Goal: Task Accomplishment & Management: Manage account settings

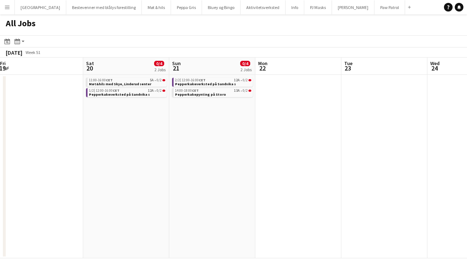
scroll to position [0, 174]
click at [209, 92] on span "Pepperkakepynting på Storo" at bounding box center [201, 94] width 51 height 5
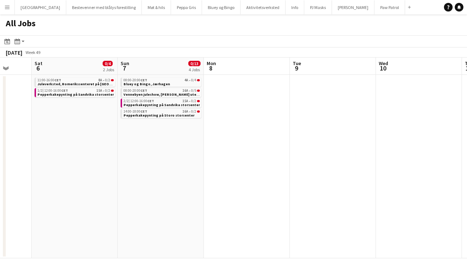
scroll to position [0, 227]
click at [150, 84] on span "Bluey og Bingo, Jærhagen" at bounding box center [146, 84] width 46 height 5
click at [153, 93] on span "Vennebyen juleshow, Amfi Moa utenfor Ålesund" at bounding box center [182, 94] width 118 height 5
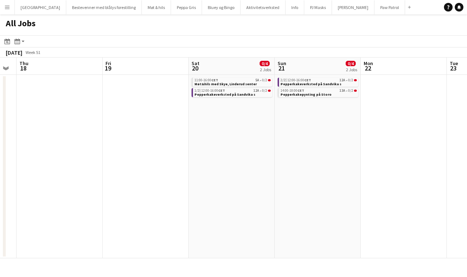
scroll to position [0, 216]
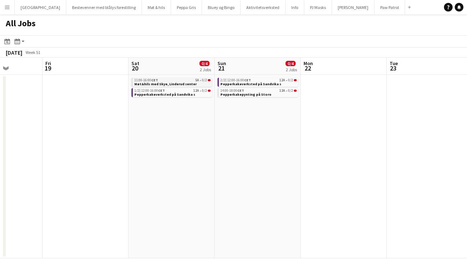
click at [177, 83] on span "Møt&hils med Skye, Linderud senter" at bounding box center [165, 84] width 62 height 5
click at [198, 91] on span "12A" at bounding box center [196, 91] width 6 height 4
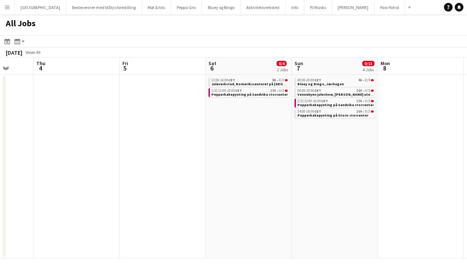
scroll to position [0, 211]
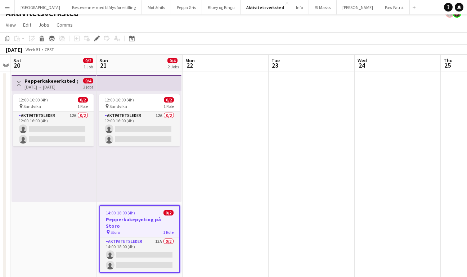
scroll to position [7, 0]
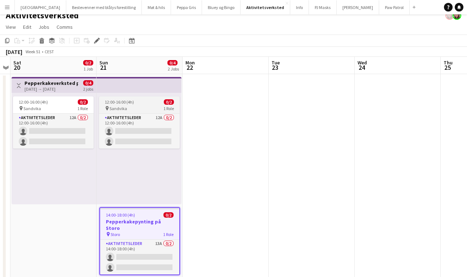
click at [142, 102] on div "12:00-16:00 (4h) 0/2" at bounding box center [139, 101] width 81 height 5
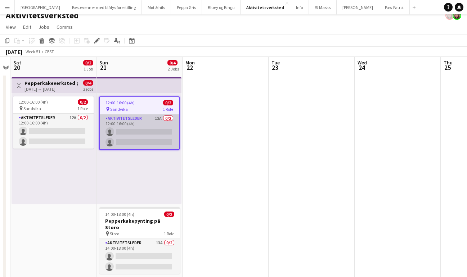
click at [141, 123] on app-card-role "Aktivitetsleder 12A 0/2 12:00-16:00 (4h) single-neutral-actions single-neutral-…" at bounding box center [139, 132] width 79 height 35
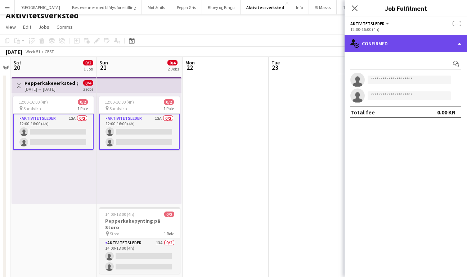
click at [381, 51] on div "single-neutral-actions-check-2 Confirmed" at bounding box center [406, 43] width 122 height 17
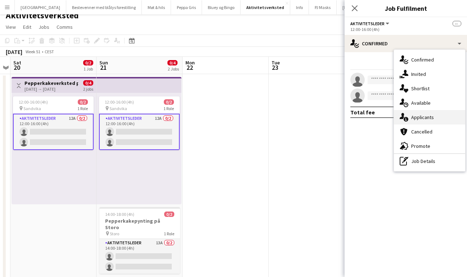
click at [420, 117] on span "Applicants" at bounding box center [422, 117] width 23 height 6
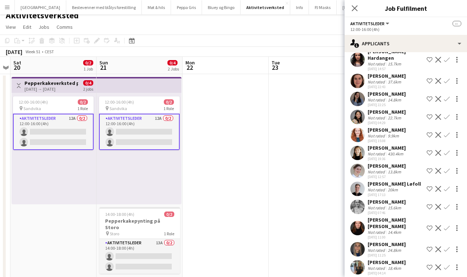
scroll to position [44, 0]
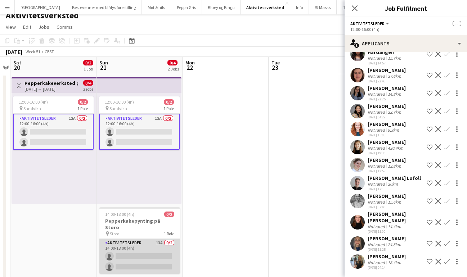
click at [146, 239] on app-card-role "Aktivitetsleder 13A 0/2 14:00-18:00 (4h) single-neutral-actions single-neutral-…" at bounding box center [139, 256] width 81 height 35
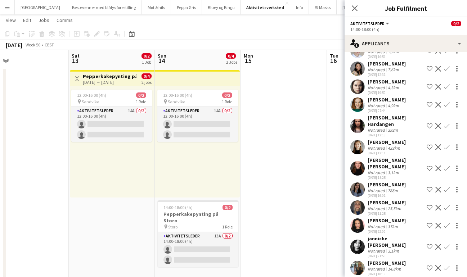
scroll to position [15, 0]
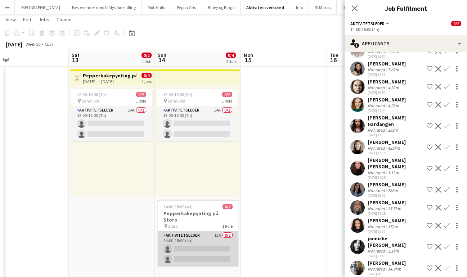
click at [191, 232] on app-card-role "Aktivitetsleder 13A 0/2 14:00-18:00 (4h) single-neutral-actions single-neutral-…" at bounding box center [198, 249] width 81 height 35
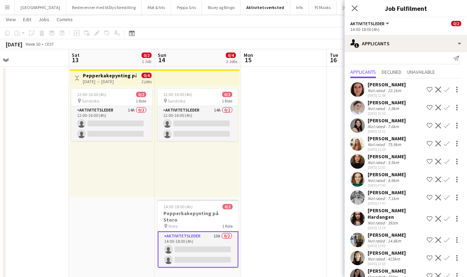
scroll to position [0, 0]
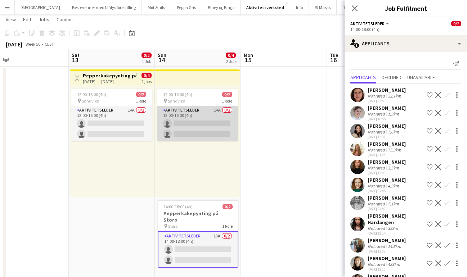
click at [189, 117] on app-card-role "Aktivitetsleder 14A 0/2 12:00-16:00 (4h) single-neutral-actions single-neutral-…" at bounding box center [197, 123] width 81 height 35
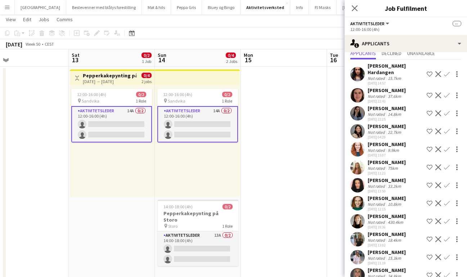
scroll to position [74, 0]
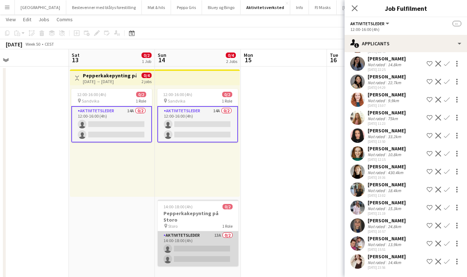
click at [201, 234] on app-card-role "Aktivitetsleder 13A 0/2 14:00-18:00 (4h) single-neutral-actions single-neutral-…" at bounding box center [198, 249] width 81 height 35
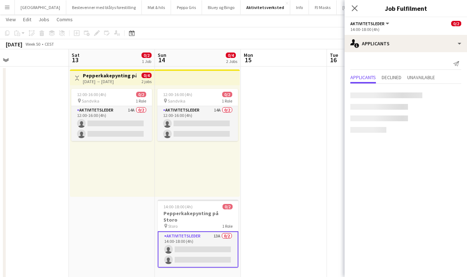
scroll to position [0, 0]
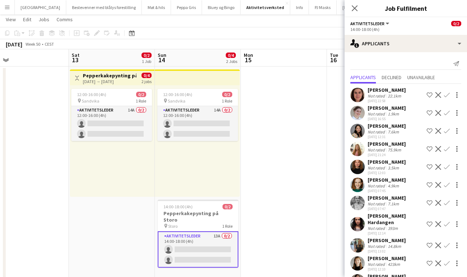
click at [447, 96] on app-icon "Confirm" at bounding box center [447, 95] width 6 height 6
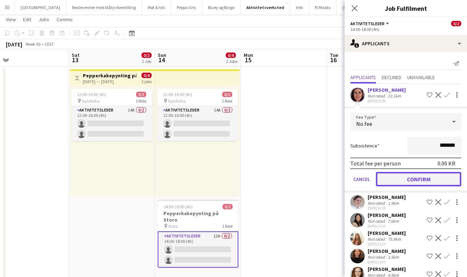
click at [418, 178] on button "Confirm" at bounding box center [418, 179] width 85 height 14
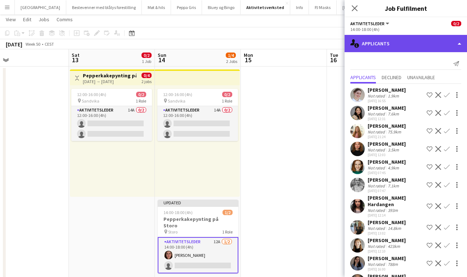
click at [377, 49] on div "single-neutral-actions-information Applicants" at bounding box center [406, 43] width 122 height 17
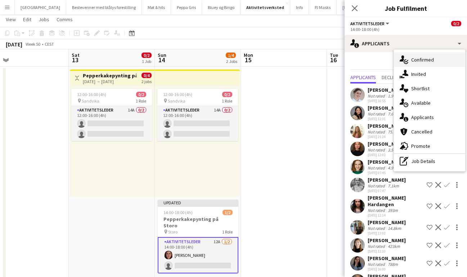
click at [417, 61] on span "Confirmed" at bounding box center [422, 60] width 23 height 6
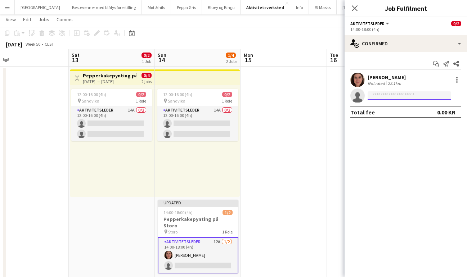
click at [392, 98] on input at bounding box center [410, 95] width 84 height 9
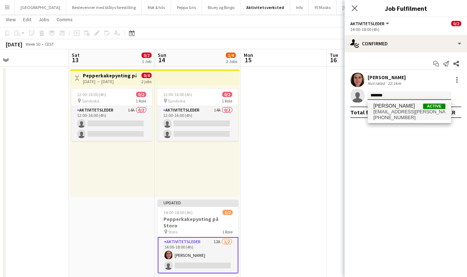
type input "*******"
click at [395, 112] on span "kamilla.skallerud@gmail.com" at bounding box center [410, 112] width 72 height 6
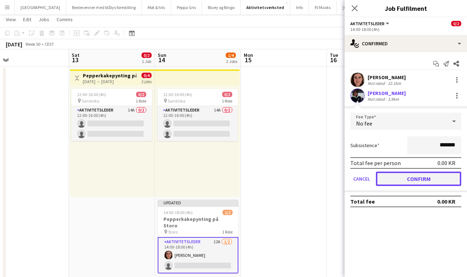
click at [410, 180] on button "Confirm" at bounding box center [418, 179] width 85 height 14
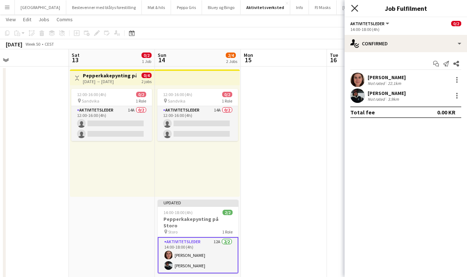
click at [355, 9] on icon "Close pop-in" at bounding box center [354, 8] width 7 height 7
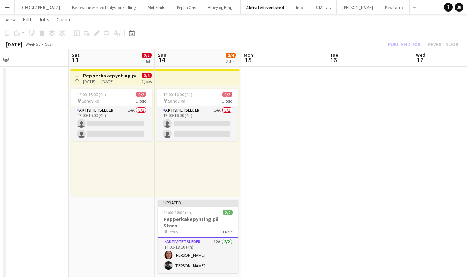
click at [406, 44] on div "Publish 1 job Revert 1 job" at bounding box center [423, 44] width 88 height 9
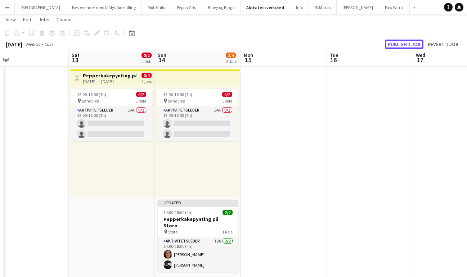
click at [406, 44] on button "Publish 1 job" at bounding box center [404, 44] width 39 height 9
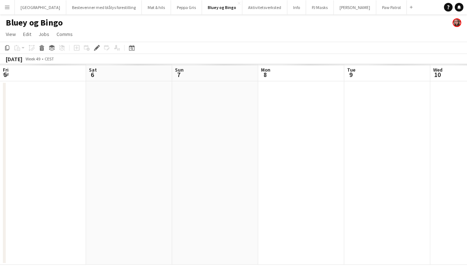
scroll to position [0, 248]
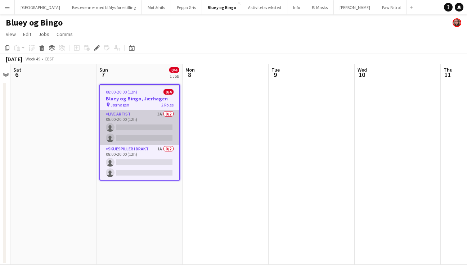
click at [132, 117] on app-card-role "Live artist 3A 0/2 08:00-20:00 (12h) single-neutral-actions single-neutral-acti…" at bounding box center [139, 127] width 79 height 35
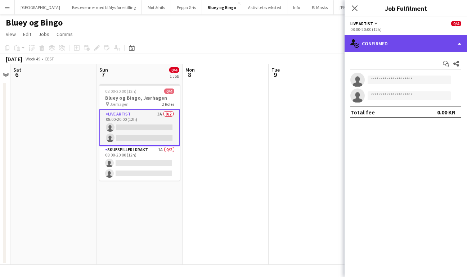
click at [385, 45] on div "single-neutral-actions-check-2 Confirmed" at bounding box center [406, 43] width 122 height 17
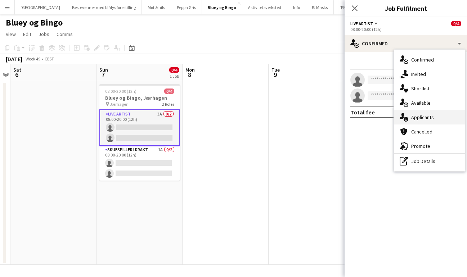
click at [426, 116] on span "Applicants" at bounding box center [422, 117] width 23 height 6
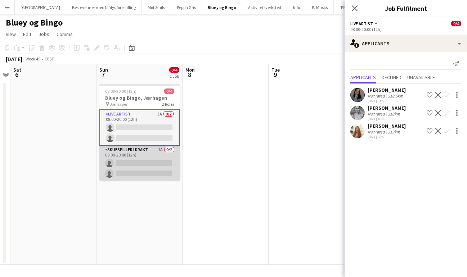
click at [145, 155] on app-card-role "Skuespiller i drakt 1A 0/2 08:00-20:00 (12h) single-neutral-actions single-neut…" at bounding box center [139, 163] width 81 height 35
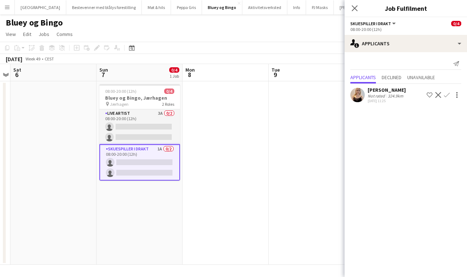
click at [447, 95] on app-icon "Confirm" at bounding box center [447, 95] width 6 height 6
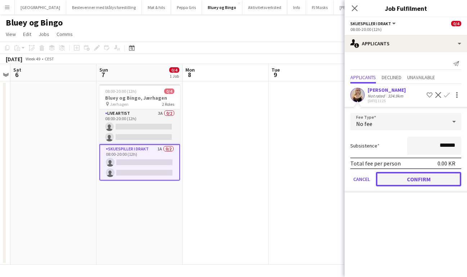
click at [431, 179] on button "Confirm" at bounding box center [418, 179] width 85 height 14
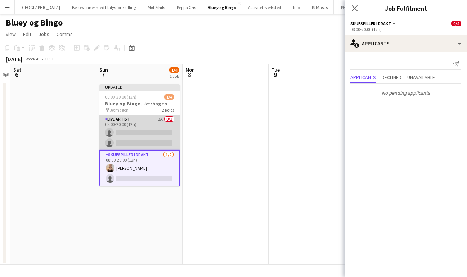
click at [137, 122] on app-card-role "Live artist 3A 0/2 08:00-20:00 (12h) single-neutral-actions single-neutral-acti…" at bounding box center [139, 132] width 81 height 35
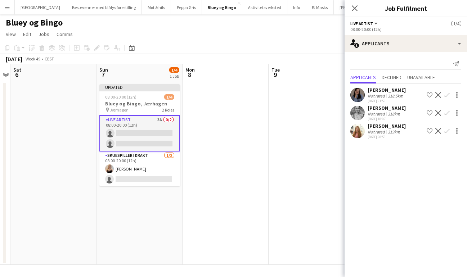
click at [447, 113] on app-icon "Confirm" at bounding box center [447, 113] width 6 height 6
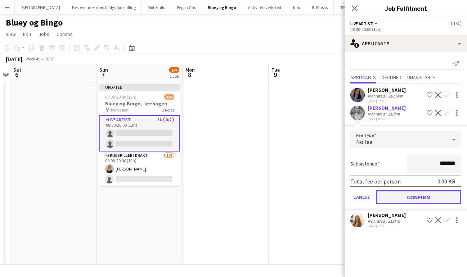
click at [446, 199] on button "Confirm" at bounding box center [418, 197] width 85 height 14
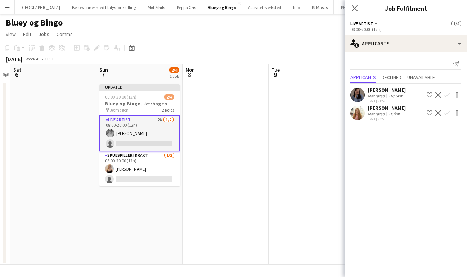
click at [447, 110] on app-icon "Confirm" at bounding box center [447, 113] width 6 height 6
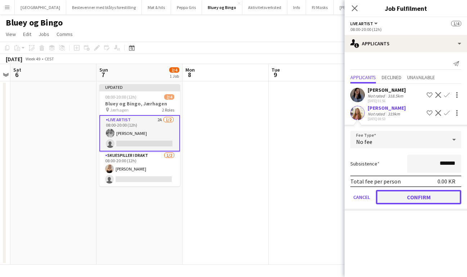
click at [407, 201] on button "Confirm" at bounding box center [418, 197] width 85 height 14
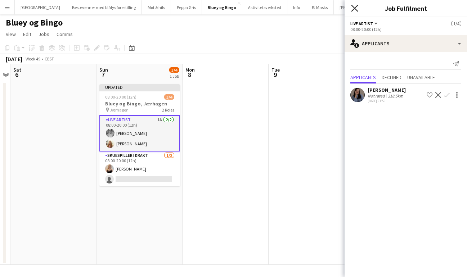
click at [353, 9] on icon at bounding box center [354, 8] width 7 height 7
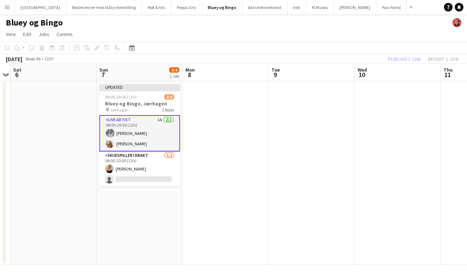
click at [402, 59] on div "Publish 1 job Revert 1 job" at bounding box center [423, 58] width 88 height 9
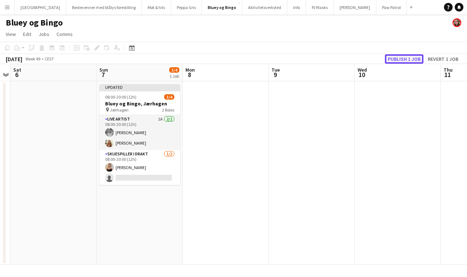
click at [402, 59] on button "Publish 1 job" at bounding box center [404, 58] width 39 height 9
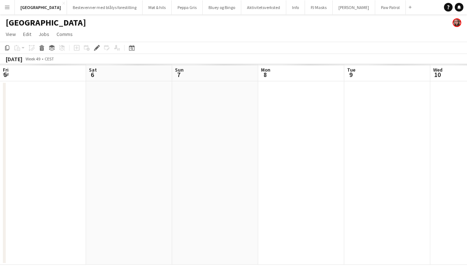
scroll to position [0, 248]
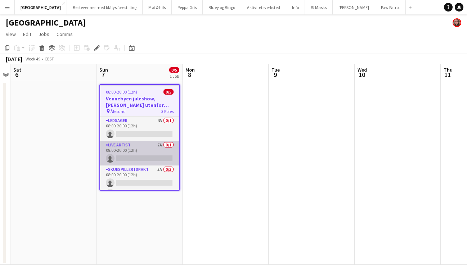
click at [140, 152] on app-card-role "Live artist 7A 0/1 08:00-20:00 (12h) single-neutral-actions" at bounding box center [139, 153] width 79 height 24
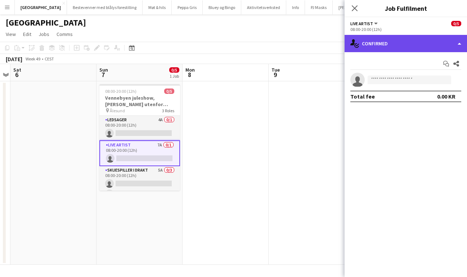
click at [413, 48] on div "single-neutral-actions-check-2 Confirmed" at bounding box center [406, 43] width 122 height 17
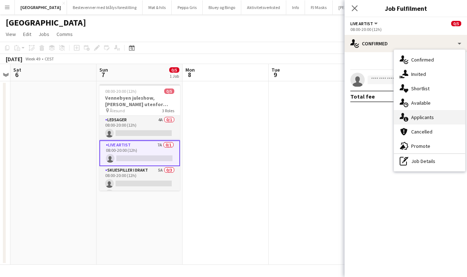
click at [426, 119] on span "Applicants" at bounding box center [422, 117] width 23 height 6
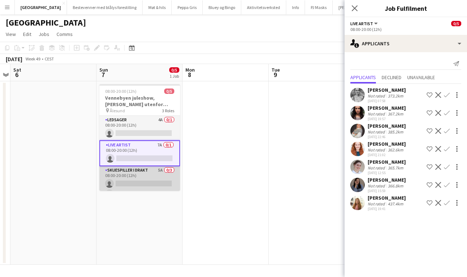
click at [146, 173] on app-card-role "Skuespiller i drakt 5A 0/3 08:00-20:00 (12h) single-neutral-actions single-neut…" at bounding box center [139, 188] width 81 height 45
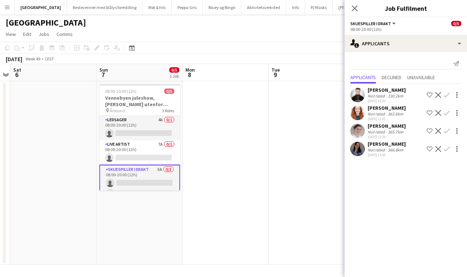
click at [447, 134] on app-icon "Confirm" at bounding box center [447, 131] width 6 height 6
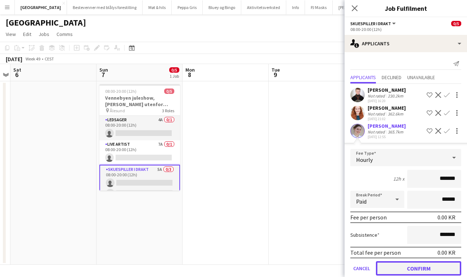
click at [416, 271] on button "Confirm" at bounding box center [418, 269] width 85 height 14
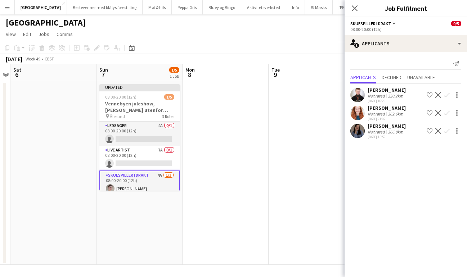
click at [447, 116] on app-icon "Confirm" at bounding box center [447, 113] width 6 height 6
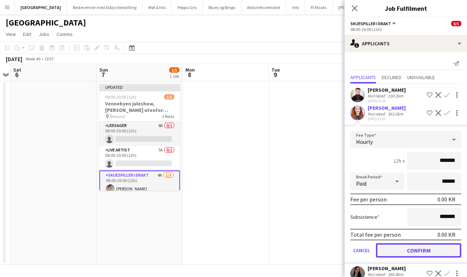
click at [410, 258] on button "Confirm" at bounding box center [418, 250] width 85 height 14
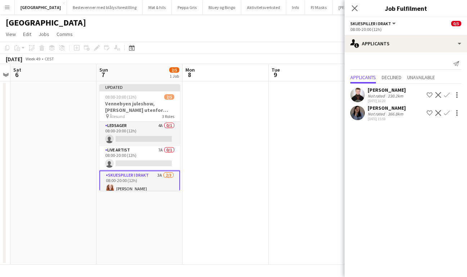
click at [448, 98] on app-icon "Confirm" at bounding box center [447, 95] width 6 height 6
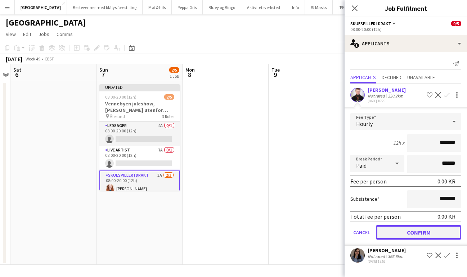
click at [410, 239] on button "Confirm" at bounding box center [418, 232] width 85 height 14
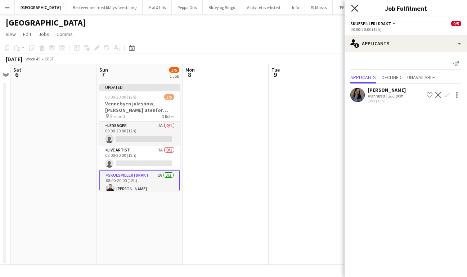
click at [354, 7] on icon "Close pop-in" at bounding box center [354, 8] width 7 height 7
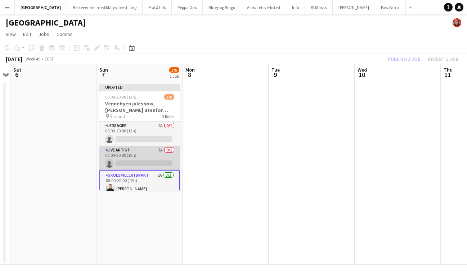
click at [131, 151] on app-card-role "Live artist 7A 0/1 08:00-20:00 (12h) single-neutral-actions" at bounding box center [139, 158] width 81 height 24
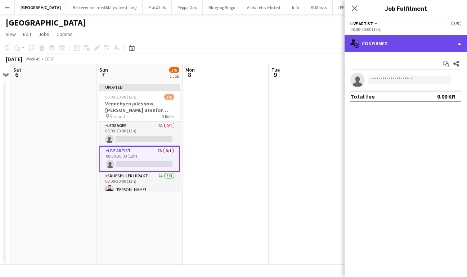
click at [375, 45] on div "single-neutral-actions-check-2 Confirmed" at bounding box center [406, 43] width 122 height 17
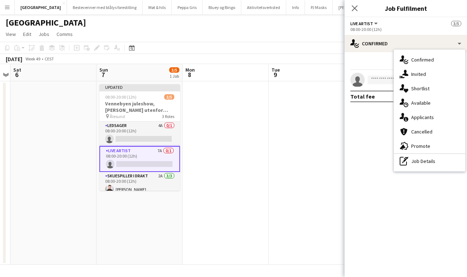
click at [422, 118] on span "Applicants" at bounding box center [422, 117] width 23 height 6
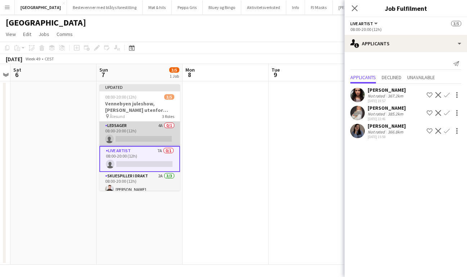
click at [135, 130] on app-card-role "Ledsager 4A 0/1 08:00-20:00 (12h) single-neutral-actions" at bounding box center [139, 134] width 81 height 24
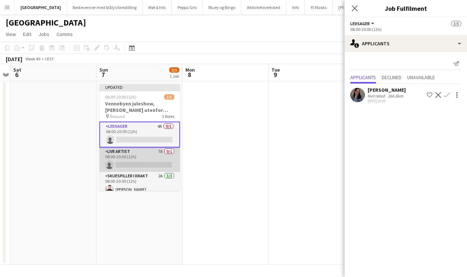
click at [135, 154] on app-card-role "Live artist 7A 0/1 08:00-20:00 (12h) single-neutral-actions" at bounding box center [139, 160] width 81 height 24
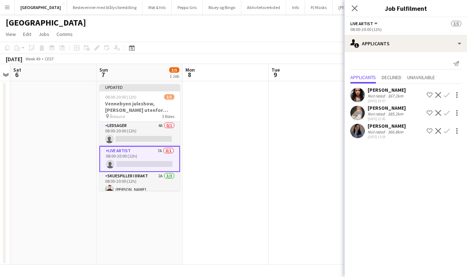
click at [446, 116] on app-icon "Confirm" at bounding box center [447, 113] width 6 height 6
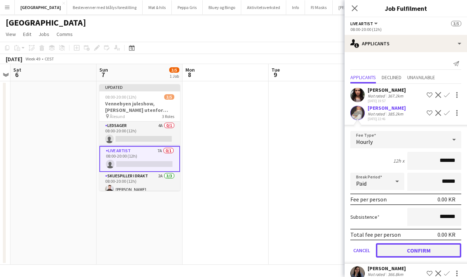
click at [414, 258] on button "Confirm" at bounding box center [418, 250] width 85 height 14
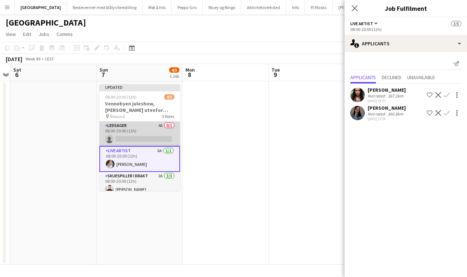
click at [148, 131] on app-card-role "Ledsager 4A 0/1 08:00-20:00 (12h) single-neutral-actions" at bounding box center [139, 134] width 81 height 24
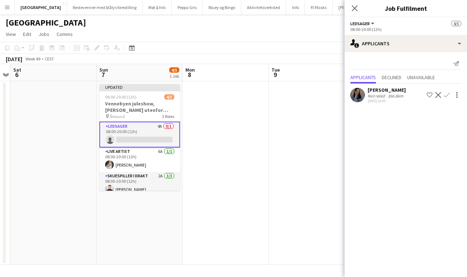
click at [449, 96] on app-icon "Confirm" at bounding box center [447, 95] width 6 height 6
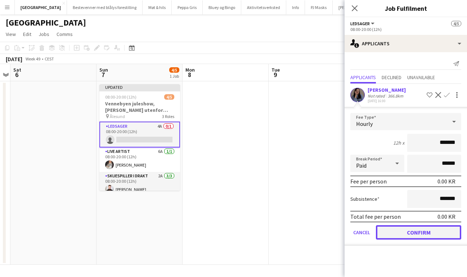
click at [419, 233] on button "Confirm" at bounding box center [418, 232] width 85 height 14
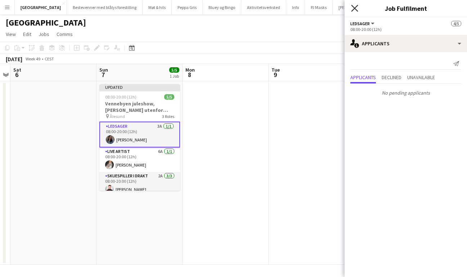
click at [356, 6] on icon "Close pop-in" at bounding box center [354, 8] width 7 height 7
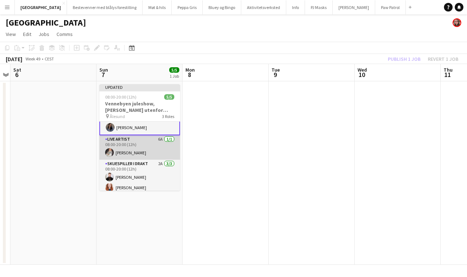
scroll to position [0, 0]
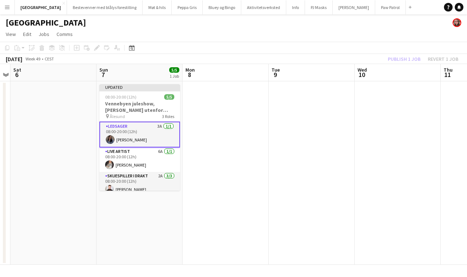
click at [406, 58] on div "Publish 1 job Revert 1 job" at bounding box center [423, 58] width 88 height 9
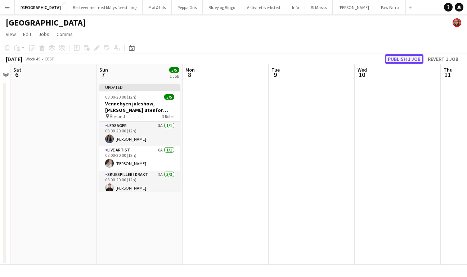
click at [406, 58] on button "Publish 1 job" at bounding box center [404, 58] width 39 height 9
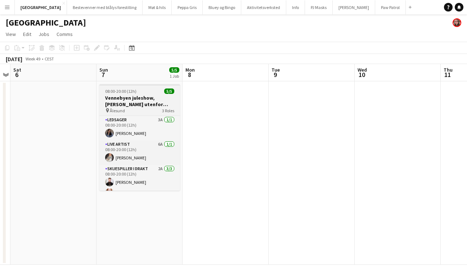
click at [136, 99] on h3 "Vennebyen juleshow, Amfi Moa utenfor Ålesund" at bounding box center [139, 101] width 81 height 13
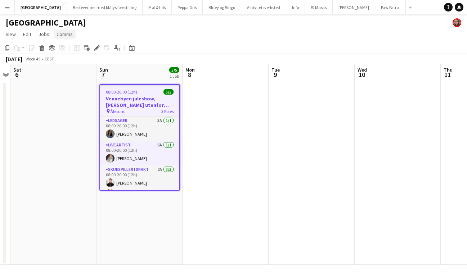
click at [64, 36] on span "Comms" at bounding box center [65, 34] width 16 height 6
click at [74, 65] on span "Create chat" at bounding box center [71, 65] width 25 height 6
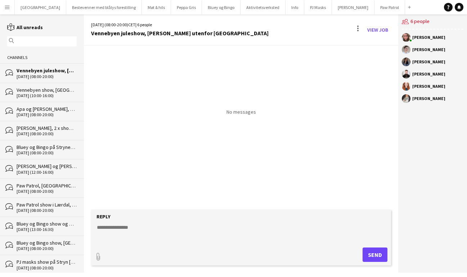
click at [158, 237] on textarea at bounding box center [242, 233] width 292 height 19
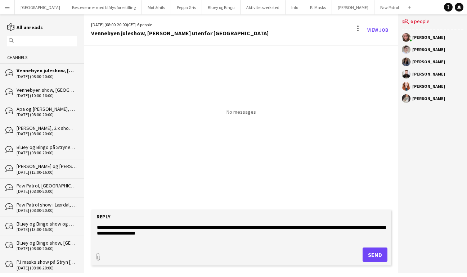
type textarea "**********"
click at [379, 255] on button "Send" at bounding box center [375, 255] width 25 height 14
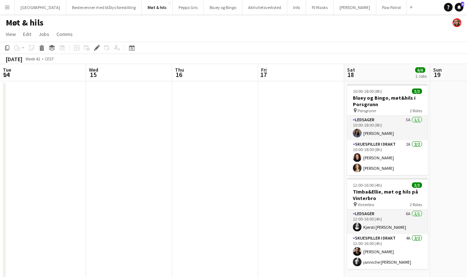
scroll to position [0, 248]
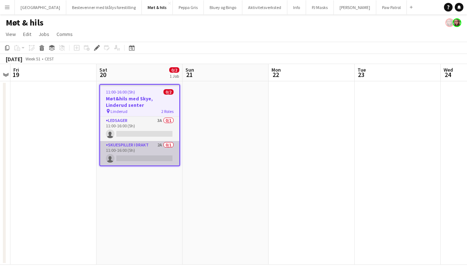
click at [144, 147] on app-card-role "Skuespiller i drakt 2A 0/1 11:00-16:00 (5h) single-neutral-actions" at bounding box center [139, 153] width 79 height 24
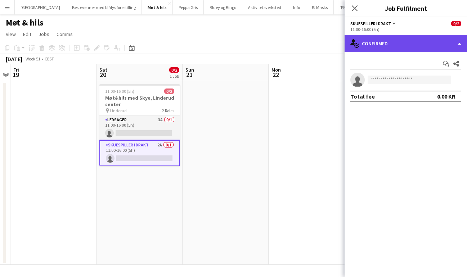
click at [374, 39] on div "single-neutral-actions-check-2 Confirmed" at bounding box center [406, 43] width 122 height 17
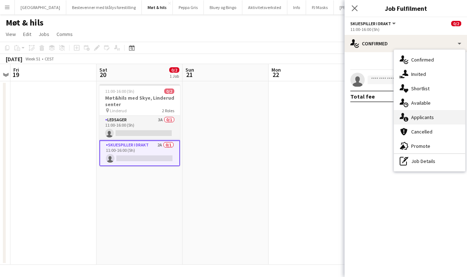
click at [425, 115] on span "Applicants" at bounding box center [422, 117] width 23 height 6
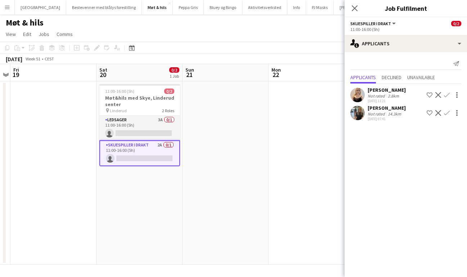
click at [447, 94] on app-icon "Confirm" at bounding box center [447, 95] width 6 height 6
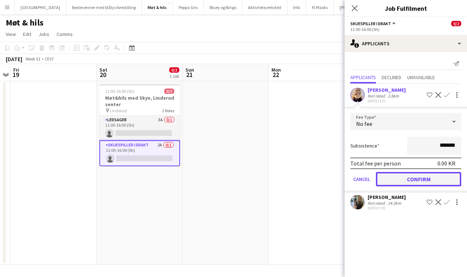
click at [420, 179] on button "Confirm" at bounding box center [418, 179] width 85 height 14
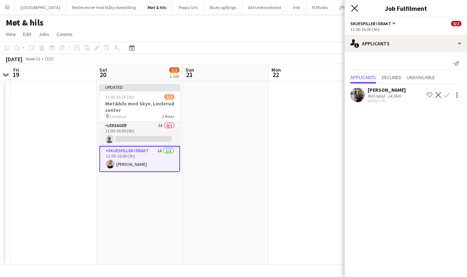
click at [357, 8] on icon "Close pop-in" at bounding box center [354, 8] width 7 height 7
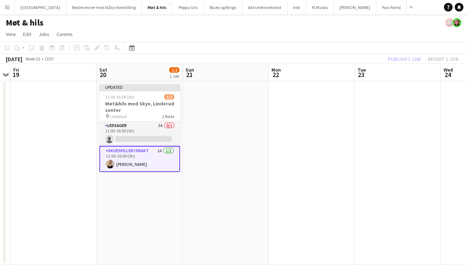
click at [404, 57] on div "Publish 1 job Revert 1 job" at bounding box center [423, 58] width 88 height 9
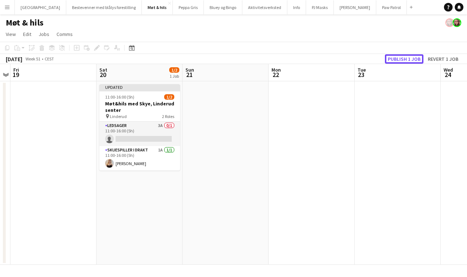
click at [404, 57] on button "Publish 1 job" at bounding box center [404, 58] width 39 height 9
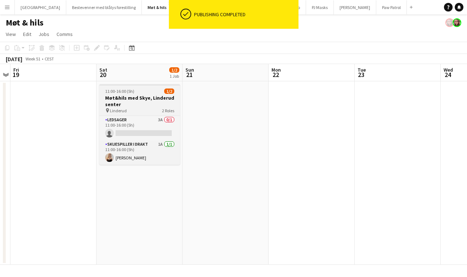
click at [143, 97] on h3 "Møt&hils med Skye, Linderud senter" at bounding box center [139, 101] width 81 height 13
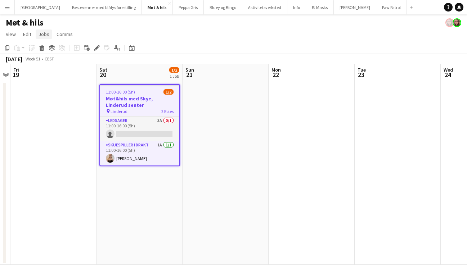
click at [45, 35] on span "Jobs" at bounding box center [44, 34] width 11 height 6
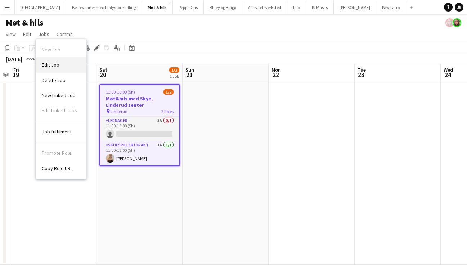
click at [58, 64] on span "Edit Job" at bounding box center [51, 65] width 18 height 6
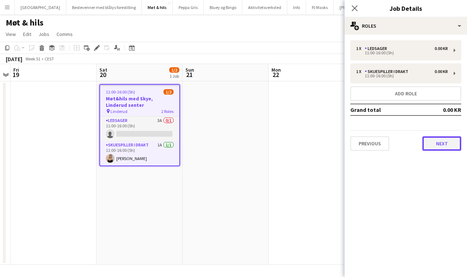
click at [452, 149] on button "Next" at bounding box center [442, 144] width 39 height 14
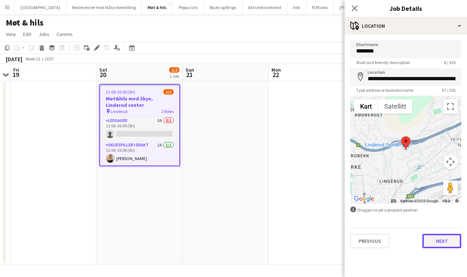
click at [442, 241] on button "Next" at bounding box center [442, 241] width 39 height 14
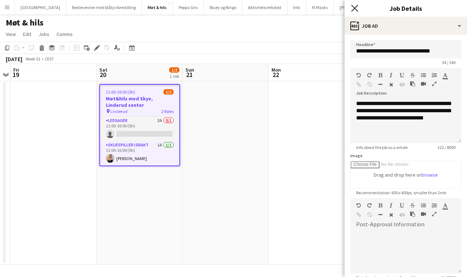
click at [355, 6] on icon "Close pop-in" at bounding box center [354, 8] width 7 height 7
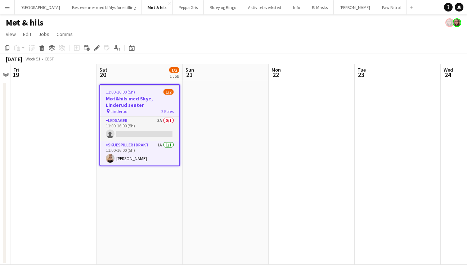
click at [215, 109] on app-date-cell at bounding box center [226, 173] width 86 height 184
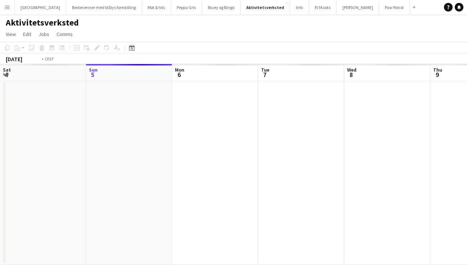
scroll to position [0, 248]
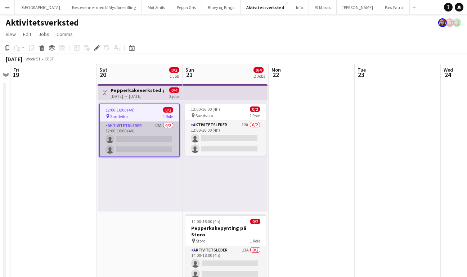
click at [147, 129] on app-card-role "Aktivitetsleder 12A 0/2 12:00-16:00 (4h) single-neutral-actions single-neutral-…" at bounding box center [139, 139] width 79 height 35
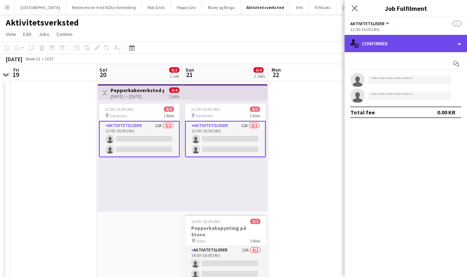
click at [399, 46] on div "single-neutral-actions-check-2 Confirmed" at bounding box center [406, 43] width 122 height 17
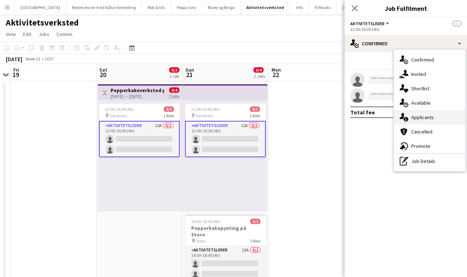
click at [429, 115] on span "Applicants" at bounding box center [422, 117] width 23 height 6
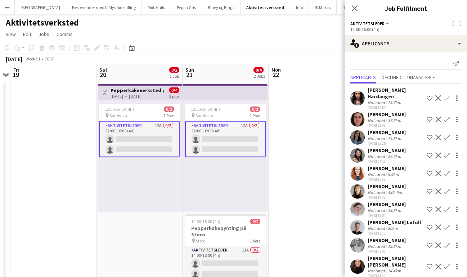
click at [448, 192] on app-icon "Confirm" at bounding box center [447, 192] width 6 height 6
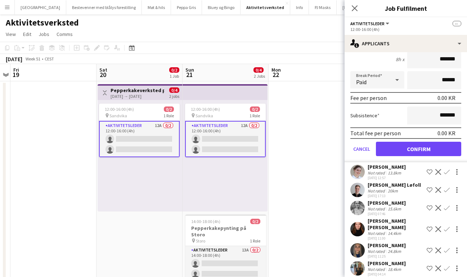
scroll to position [186, 0]
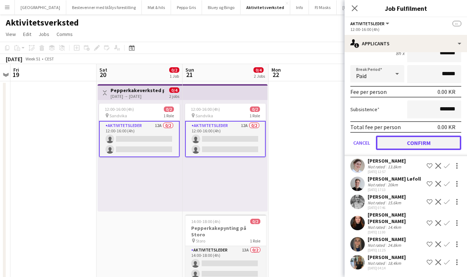
click at [419, 142] on button "Confirm" at bounding box center [418, 143] width 85 height 14
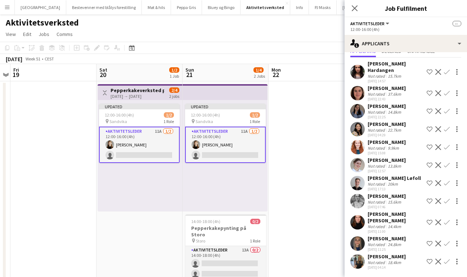
scroll to position [26, 0]
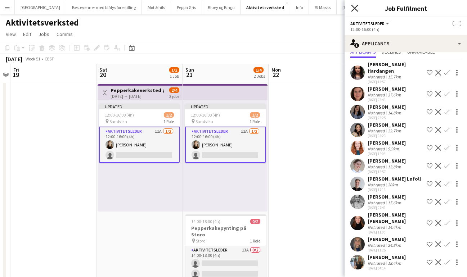
click at [356, 7] on icon "Close pop-in" at bounding box center [354, 8] width 7 height 7
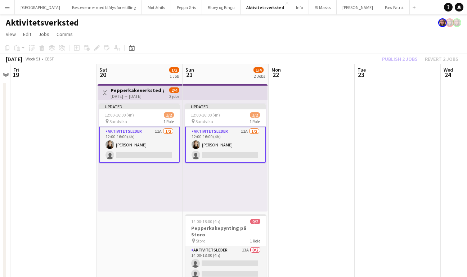
click at [393, 57] on div "Publish 2 jobs Revert 2 jobs" at bounding box center [421, 58] width 94 height 9
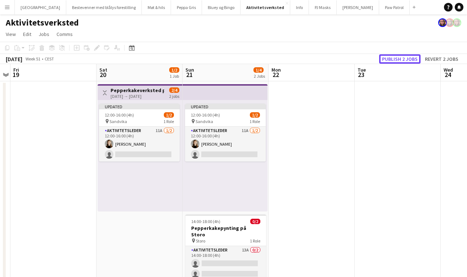
click at [393, 57] on button "Publish 2 jobs" at bounding box center [399, 58] width 41 height 9
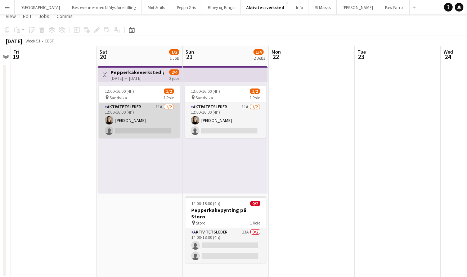
scroll to position [0, 0]
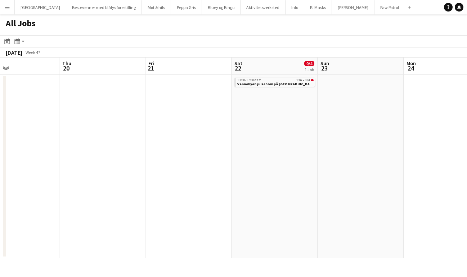
scroll to position [0, 286]
click at [269, 83] on span "Vennebyen juleshow på [GEOGRAPHIC_DATA] S, [DATE]" at bounding box center [284, 84] width 94 height 5
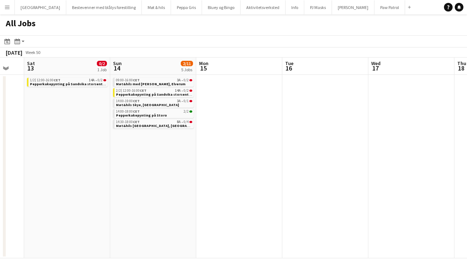
scroll to position [0, 145]
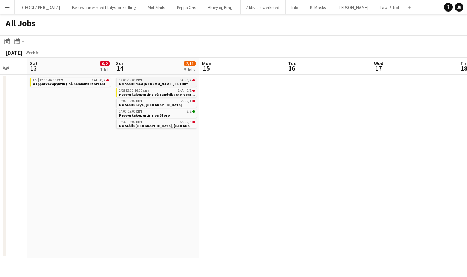
click at [146, 82] on span "Møt&hils med Brannmann Sam, Elverum" at bounding box center [154, 84] width 70 height 5
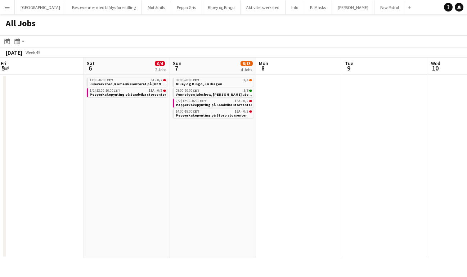
scroll to position [0, 174]
click at [204, 115] on span "Pepperkakepynting på Storo storsenter" at bounding box center [212, 115] width 71 height 5
click at [129, 91] on div "1/2 | 12:00-16:00 CET 15A • 0/2" at bounding box center [128, 91] width 76 height 4
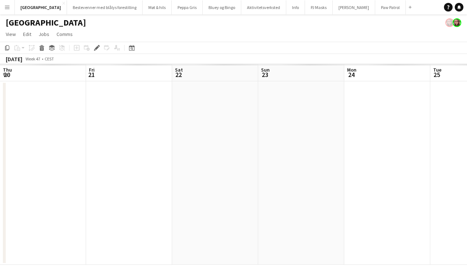
scroll to position [0, 248]
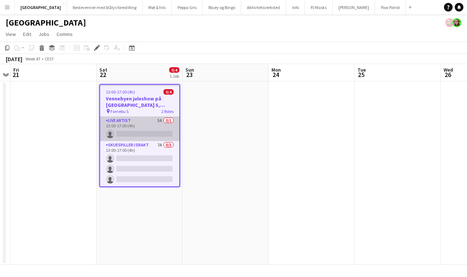
click at [137, 121] on app-card-role "Live artist 5A 0/1 13:00-17:00 (4h) single-neutral-actions" at bounding box center [139, 129] width 79 height 24
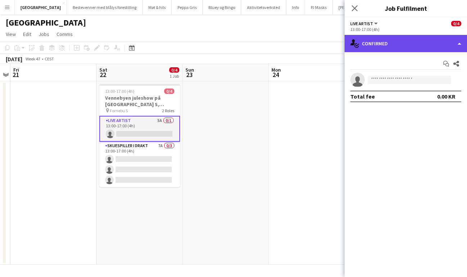
click at [400, 45] on div "single-neutral-actions-check-2 Confirmed" at bounding box center [406, 43] width 122 height 17
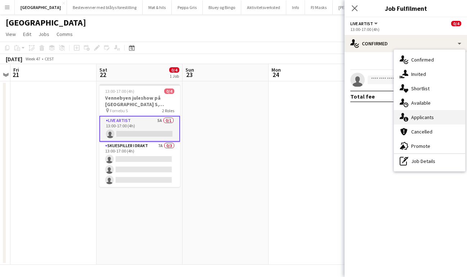
click at [426, 118] on span "Applicants" at bounding box center [422, 117] width 23 height 6
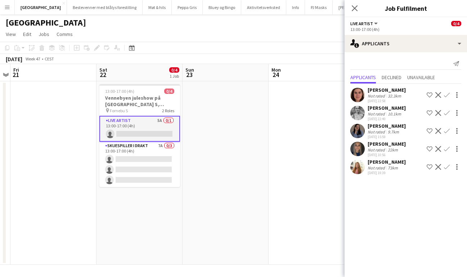
click at [447, 94] on app-icon "Confirm" at bounding box center [447, 95] width 6 height 6
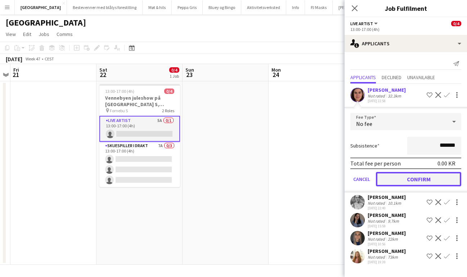
click at [416, 179] on button "Confirm" at bounding box center [418, 179] width 85 height 14
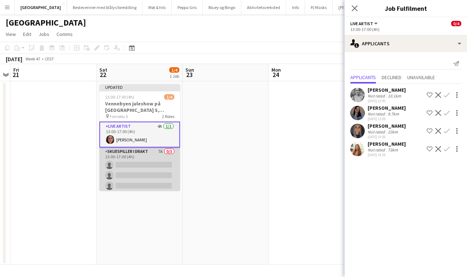
click at [142, 157] on app-card-role "Skuespiller i drakt 7A 0/3 13:00-17:00 (4h) single-neutral-actions single-neutr…" at bounding box center [139, 170] width 81 height 45
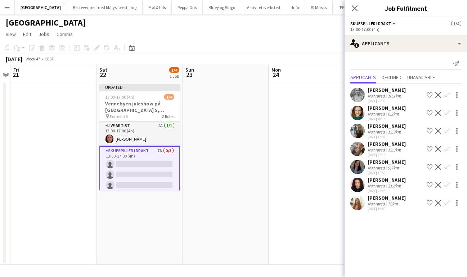
click at [448, 203] on app-icon "Confirm" at bounding box center [447, 203] width 6 height 6
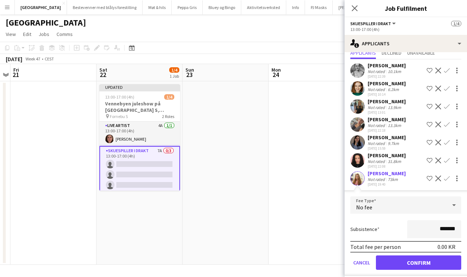
scroll to position [27, 0]
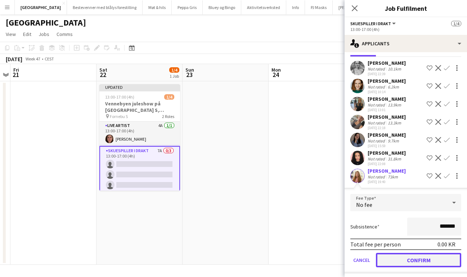
click at [424, 261] on button "Confirm" at bounding box center [418, 260] width 85 height 14
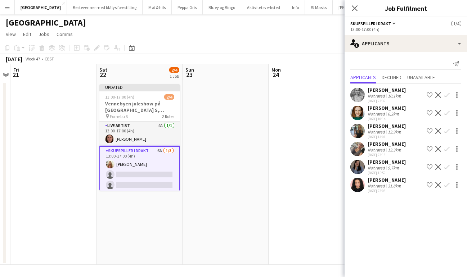
click at [449, 149] on app-icon "Confirm" at bounding box center [447, 149] width 6 height 6
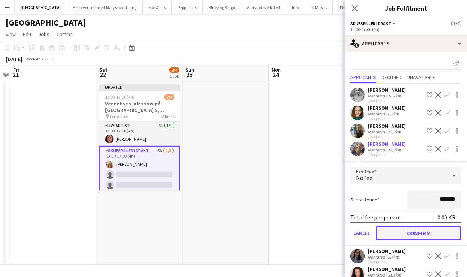
click at [420, 233] on button "Confirm" at bounding box center [418, 233] width 85 height 14
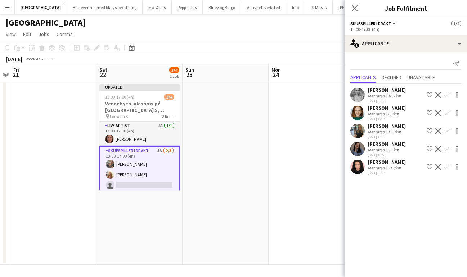
click at [447, 112] on app-icon "Confirm" at bounding box center [447, 113] width 6 height 6
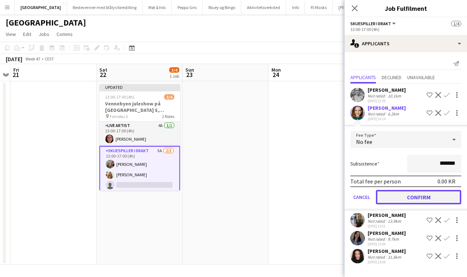
click at [430, 195] on button "Confirm" at bounding box center [418, 197] width 85 height 14
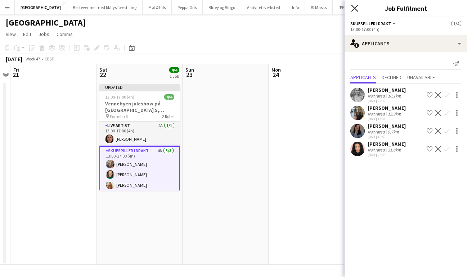
click at [353, 9] on icon "Close pop-in" at bounding box center [354, 8] width 7 height 7
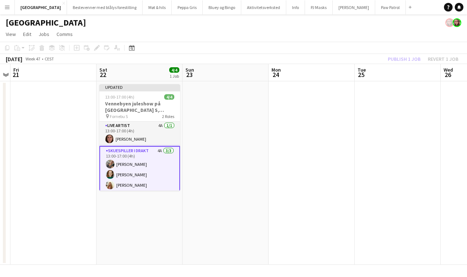
click at [397, 61] on div "Publish 1 job Revert 1 job" at bounding box center [423, 58] width 88 height 9
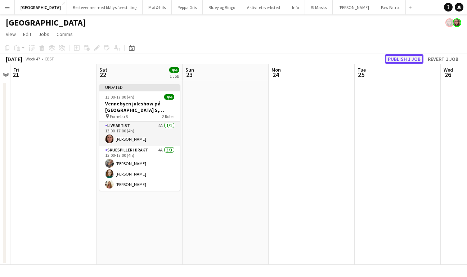
click at [399, 59] on button "Publish 1 job" at bounding box center [404, 58] width 39 height 9
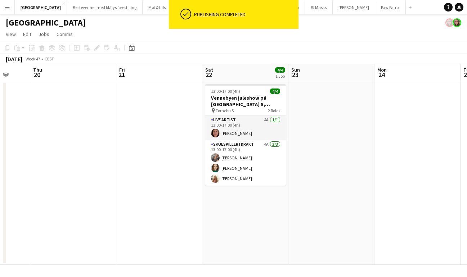
scroll to position [0, 160]
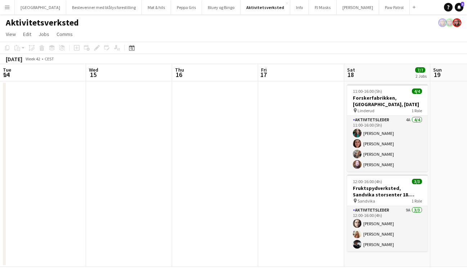
scroll to position [0, 203]
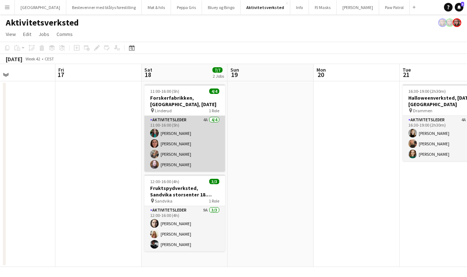
click at [183, 127] on app-card-role "Aktivitetsleder 4A [DATE] 11:00-16:00 (5h) [PERSON_NAME] [PERSON_NAME] [PERSON_…" at bounding box center [184, 144] width 81 height 56
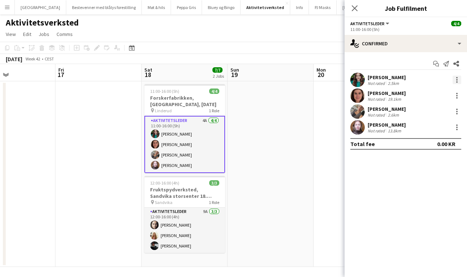
click at [459, 78] on div at bounding box center [457, 80] width 9 height 9
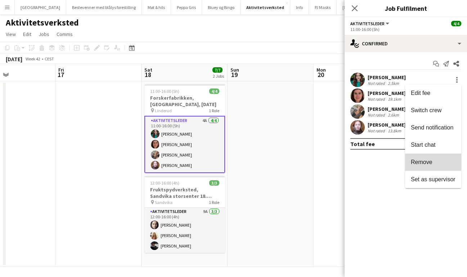
click at [427, 160] on span "Remove" at bounding box center [422, 162] width 22 height 6
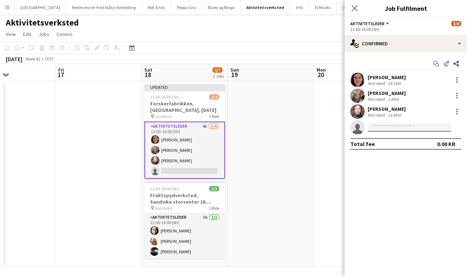
click at [399, 128] on input at bounding box center [410, 127] width 84 height 9
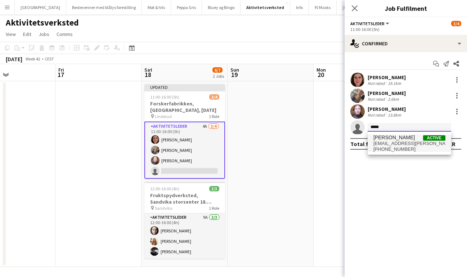
type input "*****"
click at [391, 144] on span "[EMAIL_ADDRESS][PERSON_NAME][DOMAIN_NAME]" at bounding box center [410, 144] width 72 height 6
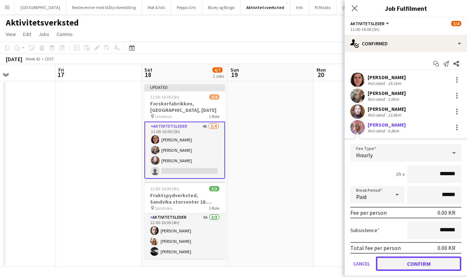
click at [424, 268] on button "Confirm" at bounding box center [418, 264] width 85 height 14
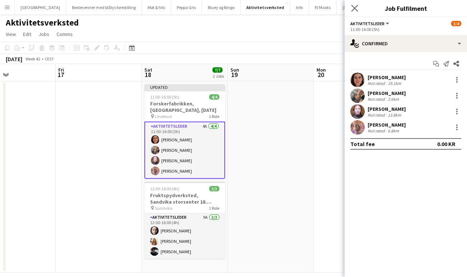
click at [356, 4] on app-icon "Close pop-in" at bounding box center [355, 8] width 10 height 10
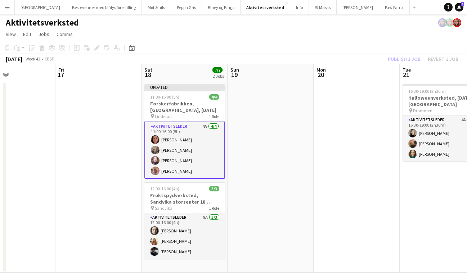
click at [412, 59] on div "Publish 1 job Revert 1 job" at bounding box center [423, 58] width 88 height 9
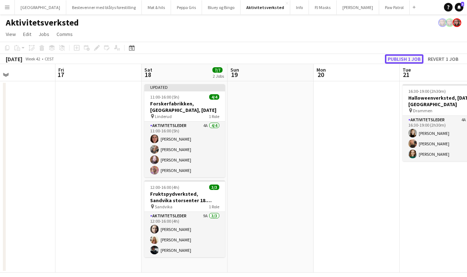
click at [412, 59] on button "Publish 1 job" at bounding box center [404, 58] width 39 height 9
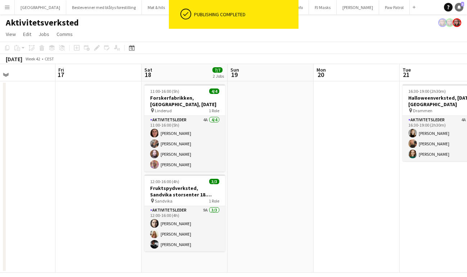
click at [460, 6] on icon at bounding box center [459, 7] width 4 height 4
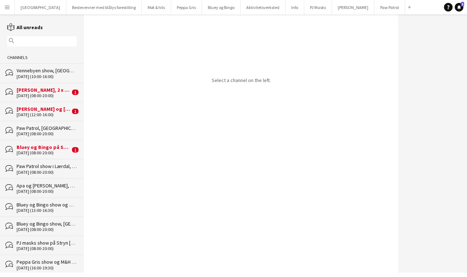
click at [36, 146] on div "Bluey og Bingo på Strynemessa, lørdag 4. oktober" at bounding box center [44, 147] width 54 height 6
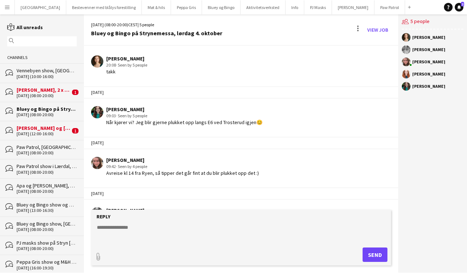
scroll to position [1230, 0]
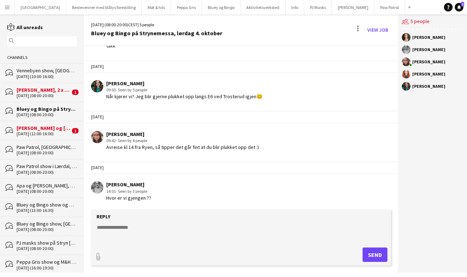
click at [45, 134] on div "04-10-2025 (12:00-16:00)" at bounding box center [44, 133] width 54 height 5
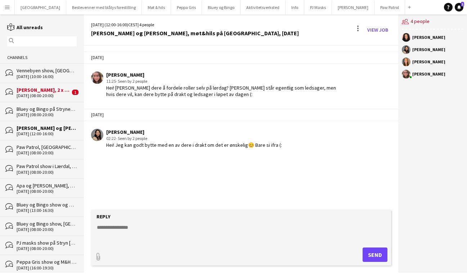
click at [53, 93] on div "11-10-2025 (08:00-20:00)" at bounding box center [44, 95] width 54 height 5
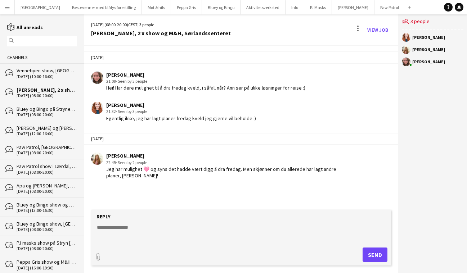
click at [44, 76] on div "18-10-2025 (10:00-16:00)" at bounding box center [47, 76] width 60 height 5
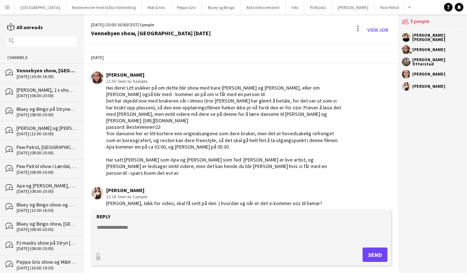
scroll to position [44, 0]
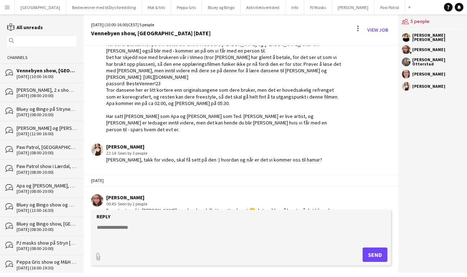
click at [229, 227] on textarea at bounding box center [242, 233] width 292 height 19
type textarea "**********"
click at [373, 254] on button "Send" at bounding box center [375, 255] width 25 height 14
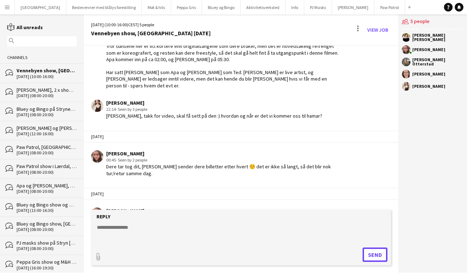
scroll to position [94, 0]
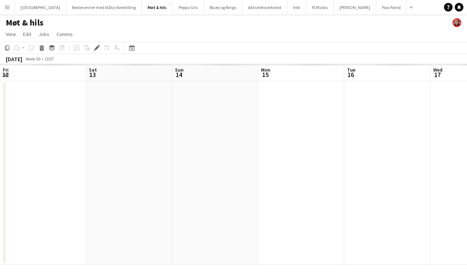
scroll to position [0, 248]
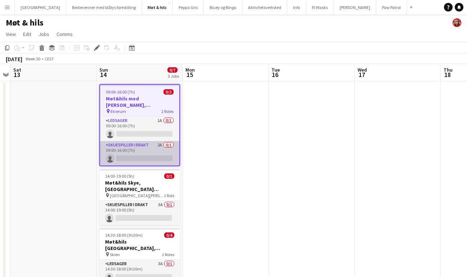
click at [131, 149] on app-card-role "Skuespiller i drakt 2A 0/1 09:00-16:00 (7h) single-neutral-actions" at bounding box center [139, 153] width 79 height 24
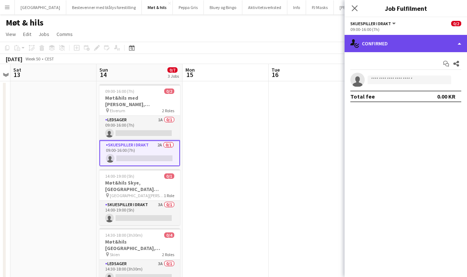
click at [437, 45] on div "single-neutral-actions-check-2 Confirmed" at bounding box center [406, 43] width 122 height 17
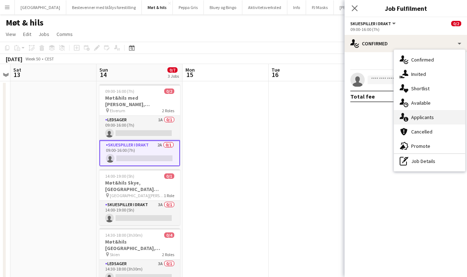
click at [432, 119] on span "Applicants" at bounding box center [422, 117] width 23 height 6
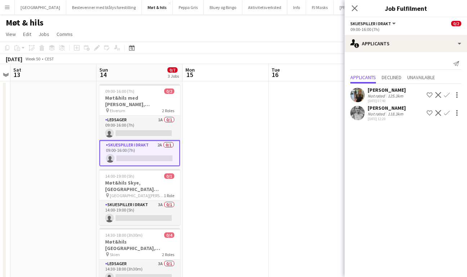
click at [448, 93] on app-icon "Confirm" at bounding box center [447, 95] width 6 height 6
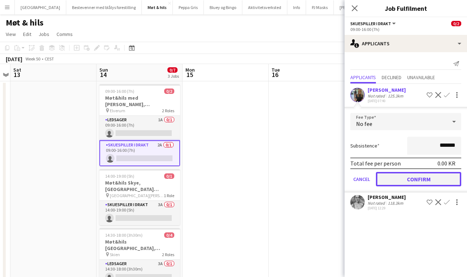
click at [414, 180] on button "Confirm" at bounding box center [418, 179] width 85 height 14
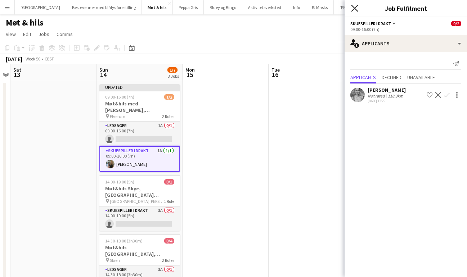
click at [354, 9] on icon at bounding box center [354, 8] width 7 height 7
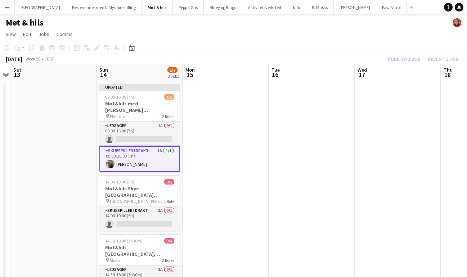
click at [406, 59] on div "Publish 1 job Revert 1 job" at bounding box center [423, 58] width 88 height 9
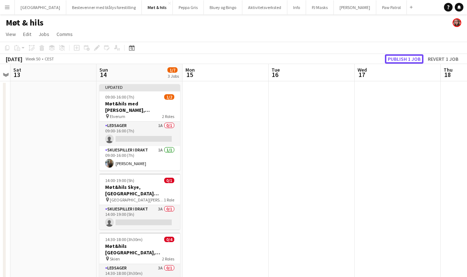
click at [406, 59] on button "Publish 1 job" at bounding box center [404, 58] width 39 height 9
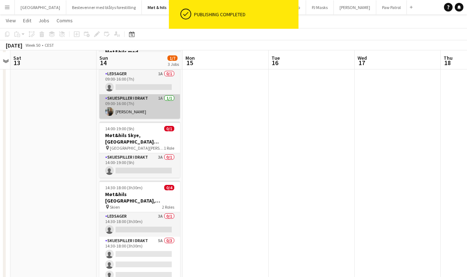
scroll to position [47, 0]
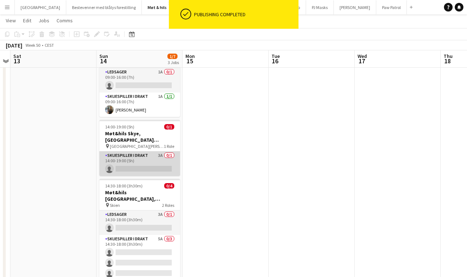
click at [142, 153] on app-card-role "Skuespiller i drakt 3A 0/1 14:00-19:00 (5h) single-neutral-actions" at bounding box center [139, 164] width 81 height 24
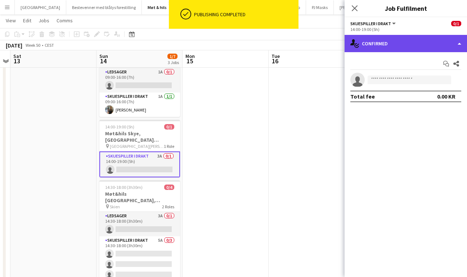
click at [372, 46] on div "single-neutral-actions-check-2 Confirmed" at bounding box center [406, 43] width 122 height 17
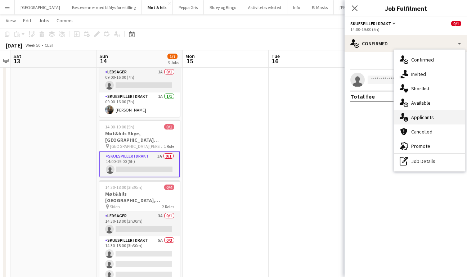
click at [433, 118] on span "Applicants" at bounding box center [422, 117] width 23 height 6
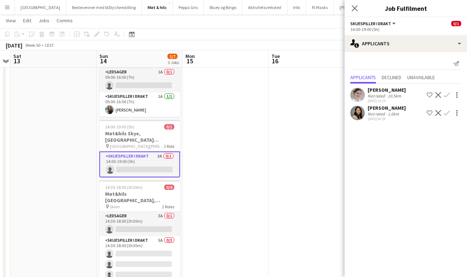
click at [445, 112] on app-icon "Confirm" at bounding box center [447, 113] width 6 height 6
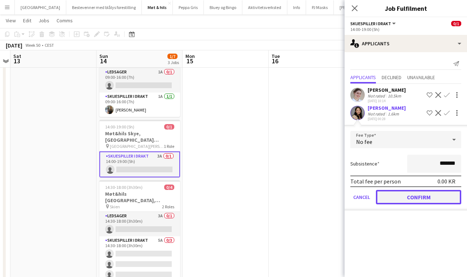
click at [407, 200] on button "Confirm" at bounding box center [418, 197] width 85 height 14
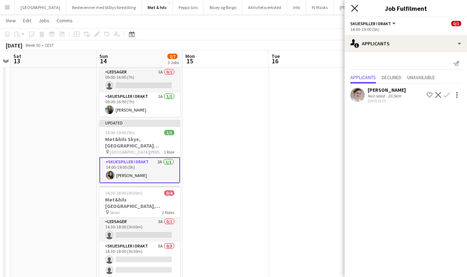
click at [356, 10] on icon "Close pop-in" at bounding box center [354, 8] width 7 height 7
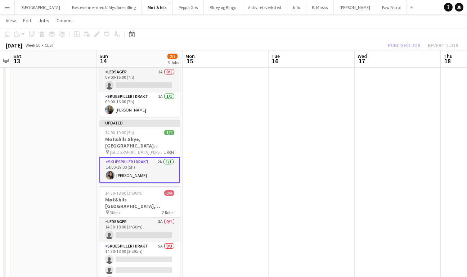
click at [406, 44] on div "Publish 1 job Revert 1 job" at bounding box center [423, 45] width 88 height 9
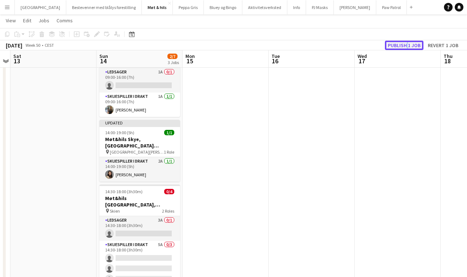
click at [403, 46] on button "Publish 1 job" at bounding box center [404, 45] width 39 height 9
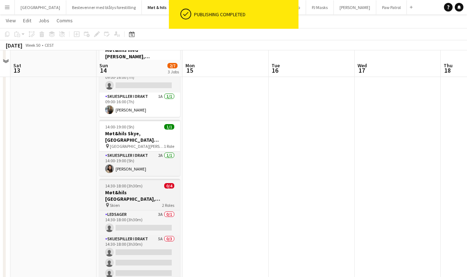
scroll to position [72, 0]
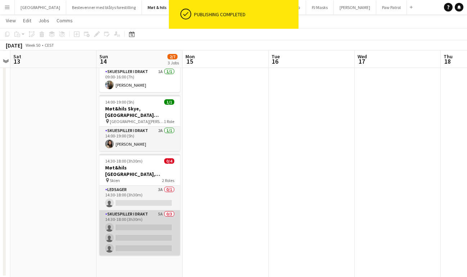
click at [144, 216] on app-card-role "Skuespiller i drakt 5A 0/3 14:30-18:00 (3h30m) single-neutral-actions single-ne…" at bounding box center [139, 232] width 81 height 45
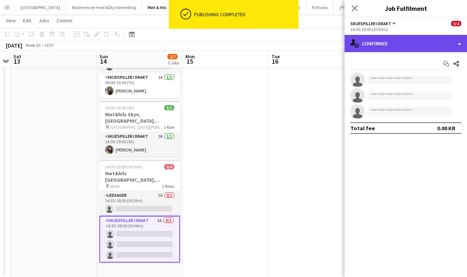
click at [398, 41] on div "single-neutral-actions-check-2 Confirmed" at bounding box center [406, 43] width 122 height 17
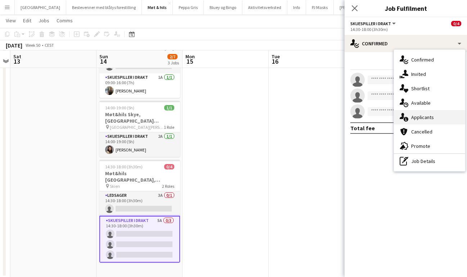
click at [420, 115] on span "Applicants" at bounding box center [422, 117] width 23 height 6
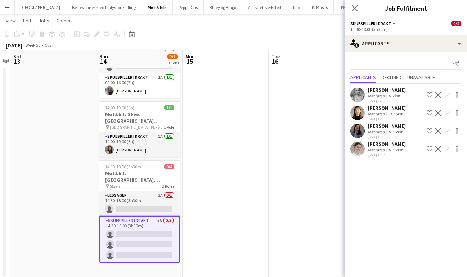
click at [446, 149] on app-icon "Confirm" at bounding box center [447, 149] width 6 height 6
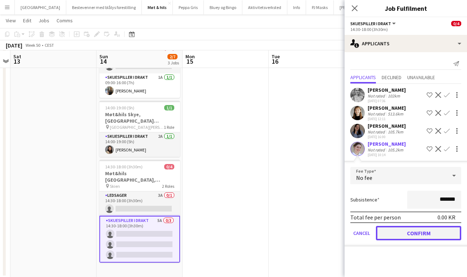
click at [410, 235] on button "Confirm" at bounding box center [418, 233] width 85 height 14
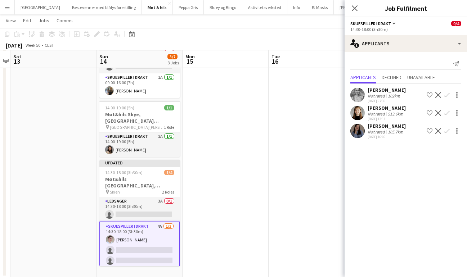
click at [448, 112] on app-icon "Confirm" at bounding box center [447, 113] width 6 height 6
click at [351, 9] on icon "Close pop-in" at bounding box center [354, 8] width 7 height 7
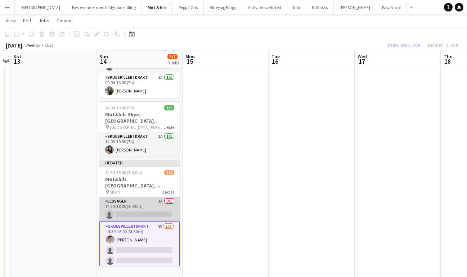
click at [125, 197] on app-card-role "Ledsager 3A 0/1 14:30-18:00 (3h30m) single-neutral-actions" at bounding box center [139, 209] width 81 height 24
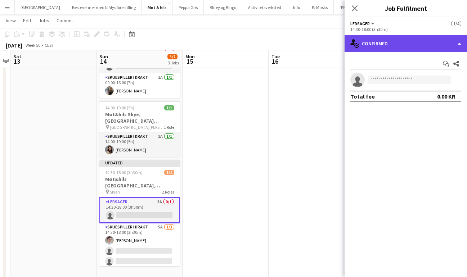
click at [385, 42] on div "single-neutral-actions-check-2 Confirmed" at bounding box center [406, 43] width 122 height 17
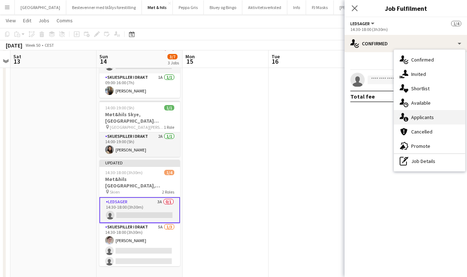
click at [421, 121] on div "single-neutral-actions-information Applicants" at bounding box center [429, 117] width 71 height 14
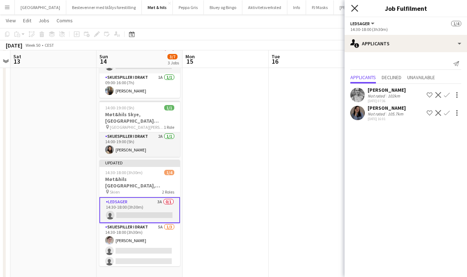
click at [353, 8] on icon "Close pop-in" at bounding box center [354, 8] width 7 height 7
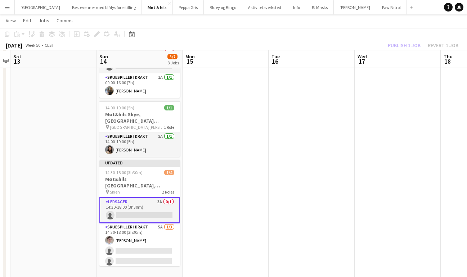
click at [404, 47] on div "Publish 1 job Revert 1 job" at bounding box center [423, 45] width 88 height 9
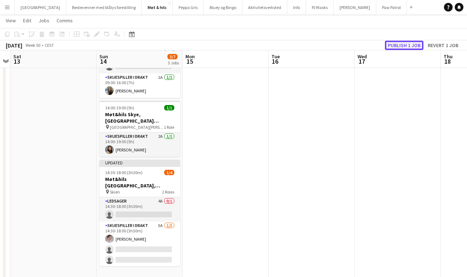
click at [404, 47] on button "Publish 1 job" at bounding box center [404, 45] width 39 height 9
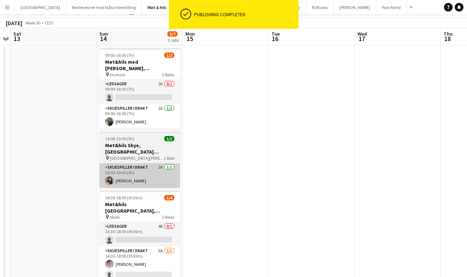
scroll to position [0, 0]
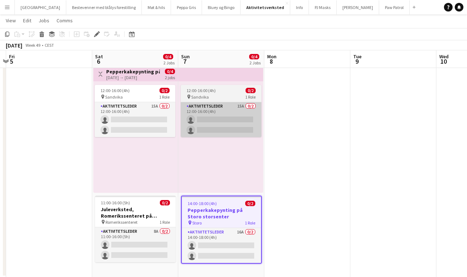
scroll to position [0, 159]
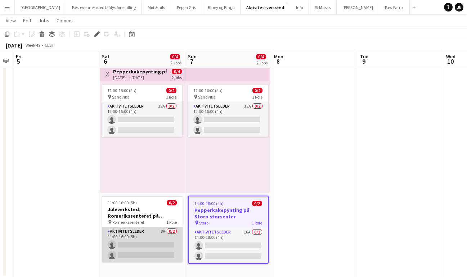
click at [146, 236] on app-card-role "Aktivitetsleder 8A 0/2 11:00-16:00 (5h) single-neutral-actions single-neutral-a…" at bounding box center [142, 245] width 81 height 35
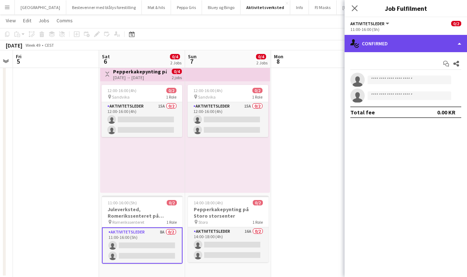
click at [389, 46] on div "single-neutral-actions-check-2 Confirmed" at bounding box center [406, 43] width 122 height 17
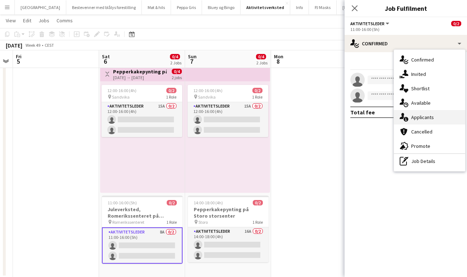
click at [423, 115] on span "Applicants" at bounding box center [422, 117] width 23 height 6
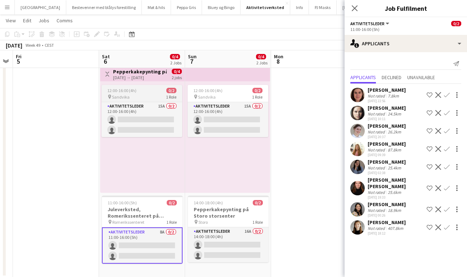
click at [139, 93] on div "12:00-16:00 (4h) 0/2" at bounding box center [142, 90] width 81 height 5
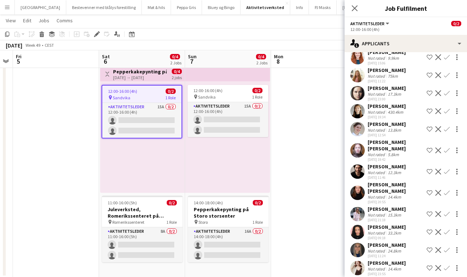
scroll to position [0, 0]
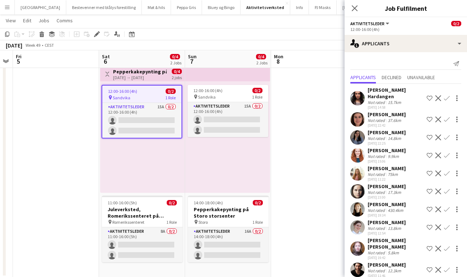
click at [321, 166] on app-date-cell at bounding box center [314, 170] width 86 height 215
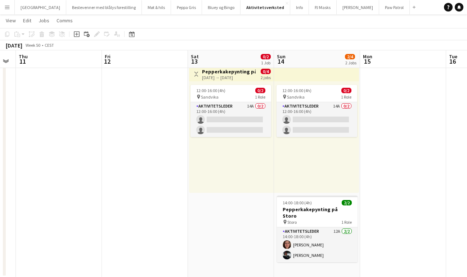
scroll to position [0, 332]
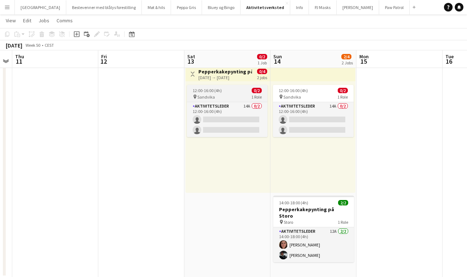
click at [233, 95] on div "pin Sandvika 1 Role" at bounding box center [227, 97] width 81 height 6
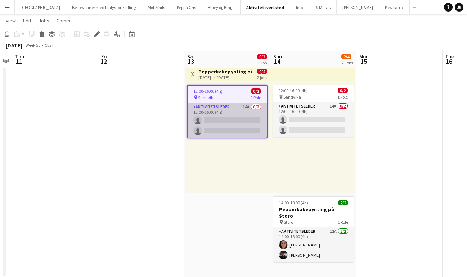
click at [231, 110] on app-card-role "Aktivitetsleder 14A 0/2 12:00-16:00 (4h) single-neutral-actions single-neutral-…" at bounding box center [227, 120] width 79 height 35
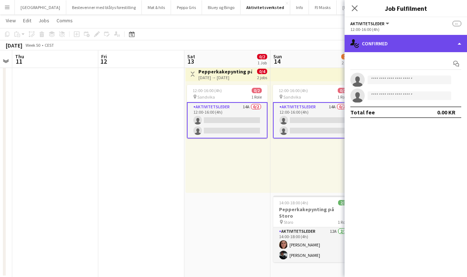
click at [395, 44] on div "single-neutral-actions-check-2 Confirmed" at bounding box center [406, 43] width 122 height 17
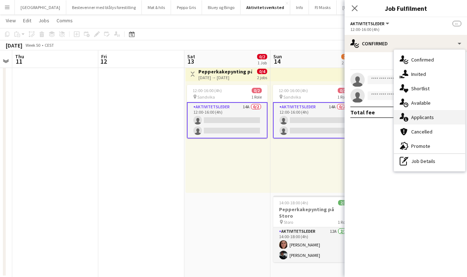
click at [428, 115] on span "Applicants" at bounding box center [422, 117] width 23 height 6
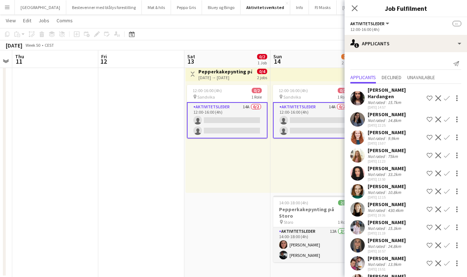
click at [448, 98] on app-icon "Confirm" at bounding box center [447, 98] width 6 height 6
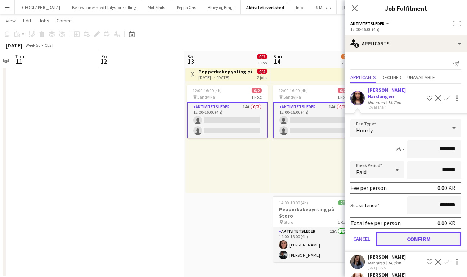
click at [405, 242] on button "Confirm" at bounding box center [418, 239] width 85 height 14
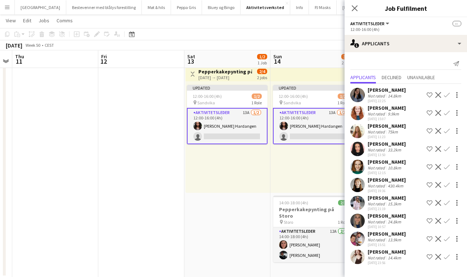
click at [446, 241] on app-icon "Confirm" at bounding box center [447, 239] width 6 height 6
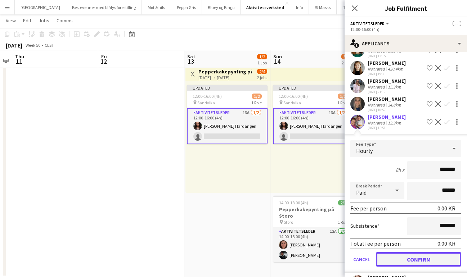
click at [399, 263] on button "Confirm" at bounding box center [418, 260] width 85 height 14
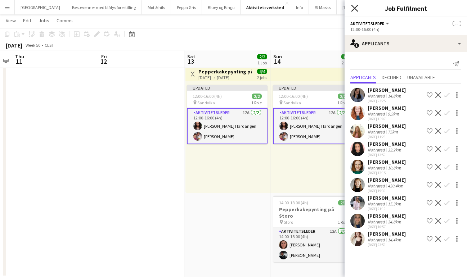
click at [354, 8] on icon at bounding box center [354, 8] width 7 height 7
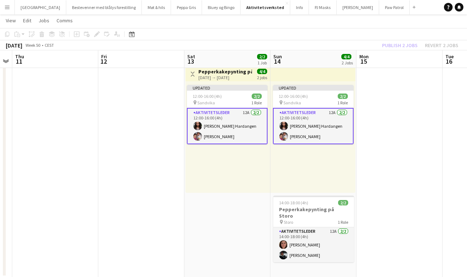
click at [398, 46] on div "Publish 2 jobs Revert 2 jobs" at bounding box center [421, 45] width 94 height 9
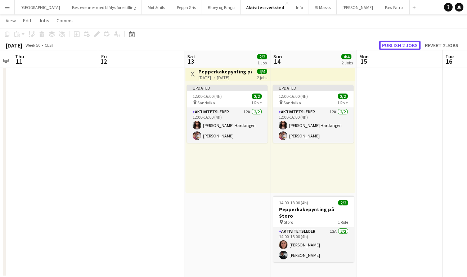
click at [398, 46] on button "Publish 2 jobs" at bounding box center [399, 45] width 41 height 9
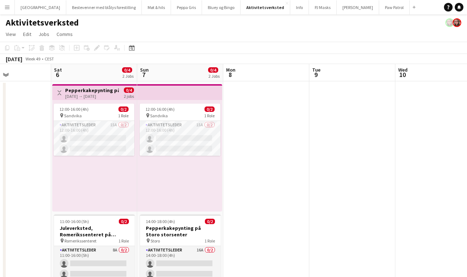
scroll to position [0, 206]
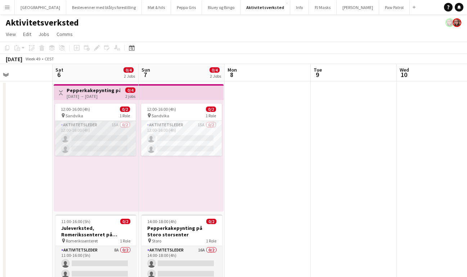
click at [95, 134] on app-card-role "Aktivitetsleder 15A 0/2 12:00-16:00 (4h) single-neutral-actions single-neutral-…" at bounding box center [95, 138] width 81 height 35
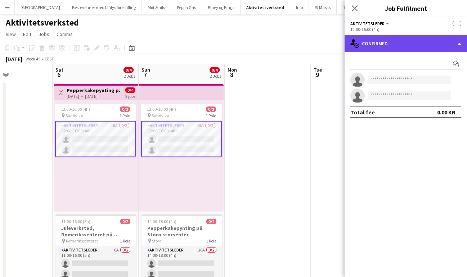
click at [384, 44] on div "single-neutral-actions-check-2 Confirmed" at bounding box center [406, 43] width 122 height 17
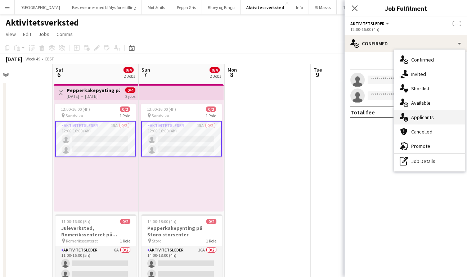
click at [428, 119] on span "Applicants" at bounding box center [422, 117] width 23 height 6
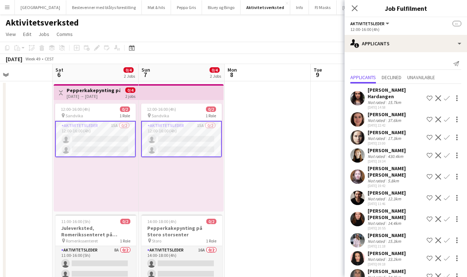
click at [449, 155] on app-icon "Confirm" at bounding box center [447, 156] width 6 height 6
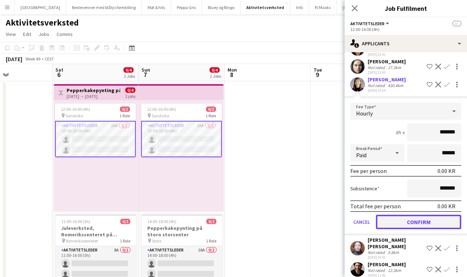
click at [408, 224] on button "Confirm" at bounding box center [418, 222] width 85 height 14
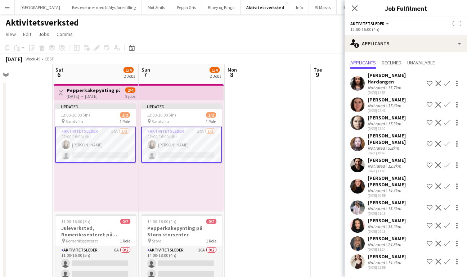
scroll to position [8, 0]
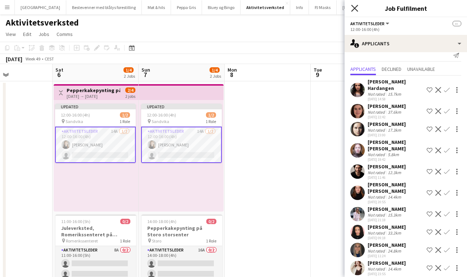
click at [356, 9] on icon "Close pop-in" at bounding box center [354, 8] width 7 height 7
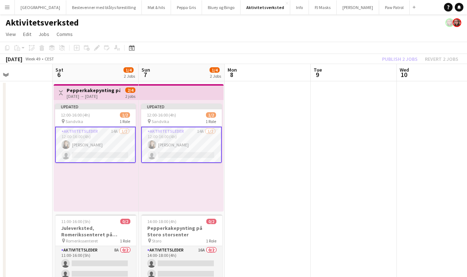
click at [401, 58] on div "Publish 2 jobs Revert 2 jobs" at bounding box center [421, 58] width 94 height 9
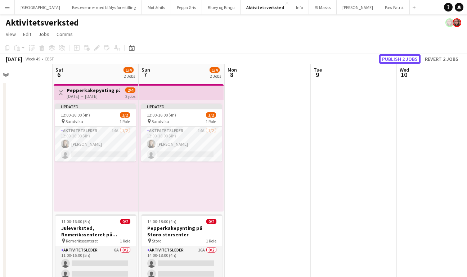
click at [401, 58] on button "Publish 2 jobs" at bounding box center [399, 58] width 41 height 9
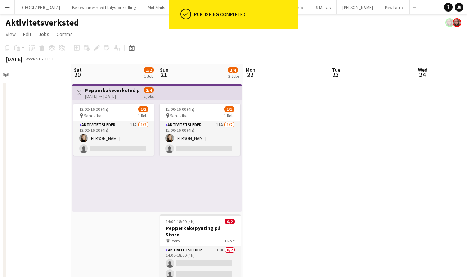
scroll to position [0, 230]
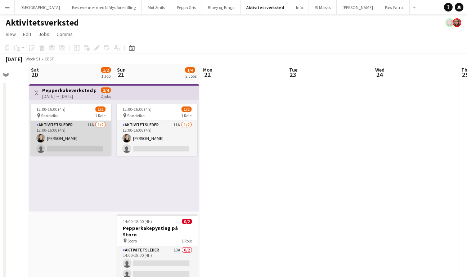
click at [82, 136] on app-card-role "Aktivitetsleder 11A 1/2 12:00-16:00 (4h) Karoline Hjartåker single-neutral-acti…" at bounding box center [71, 138] width 81 height 35
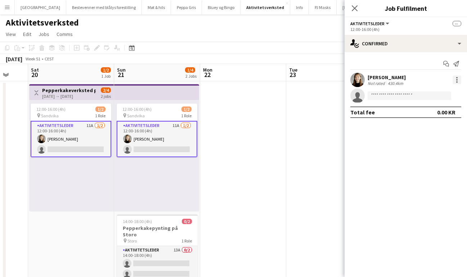
click at [460, 79] on div at bounding box center [457, 80] width 9 height 9
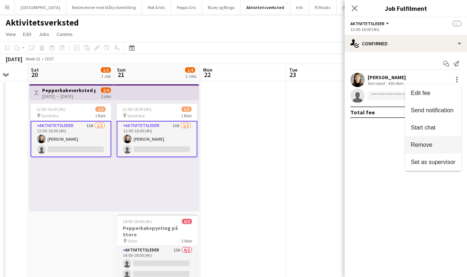
click at [434, 145] on span "Remove" at bounding box center [433, 145] width 45 height 6
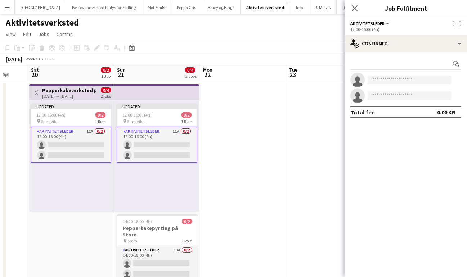
click at [321, 47] on app-toolbar "Copy Paste Paste Command V Paste with crew Command Shift V Paste linked Job Del…" at bounding box center [233, 48] width 467 height 12
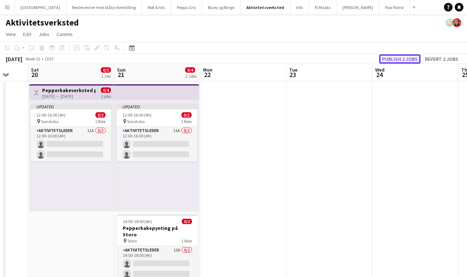
click at [401, 58] on button "Publish 2 jobs" at bounding box center [399, 58] width 41 height 9
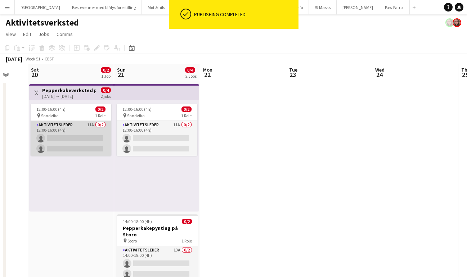
click at [77, 129] on app-card-role "Aktivitetsleder 11A 0/2 12:00-16:00 (4h) single-neutral-actions single-neutral-…" at bounding box center [71, 138] width 81 height 35
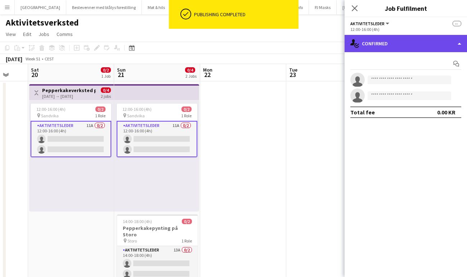
click at [379, 42] on div "single-neutral-actions-check-2 Confirmed" at bounding box center [406, 43] width 122 height 17
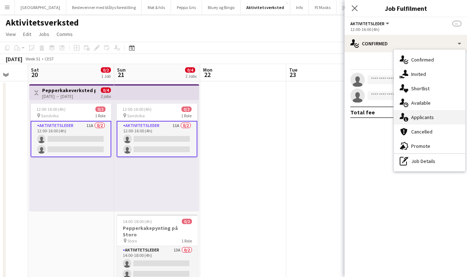
click at [420, 113] on div "single-neutral-actions-information Applicants" at bounding box center [429, 117] width 71 height 14
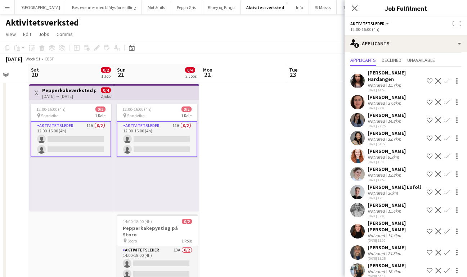
scroll to position [26, 0]
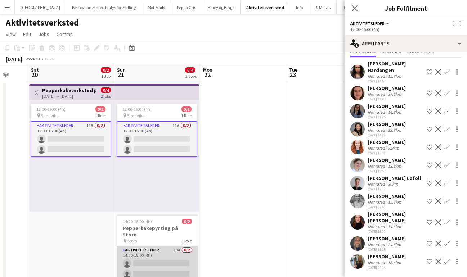
click at [157, 248] on app-card-role "Aktivitetsleder 13A 0/2 14:00-18:00 (4h) single-neutral-actions single-neutral-…" at bounding box center [157, 263] width 81 height 35
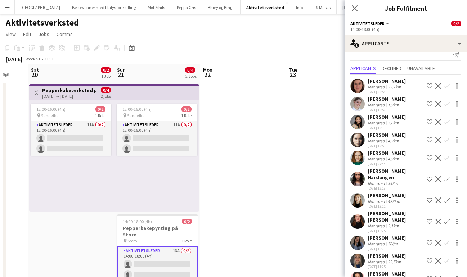
scroll to position [0, 0]
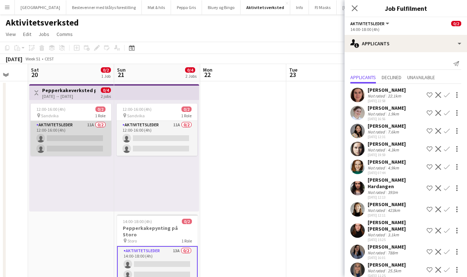
click at [64, 134] on app-card-role "Aktivitetsleder 11A 0/2 12:00-16:00 (4h) single-neutral-actions single-neutral-…" at bounding box center [71, 138] width 81 height 35
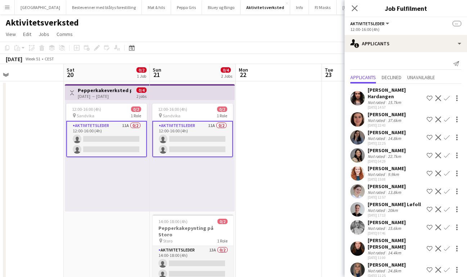
scroll to position [26, 0]
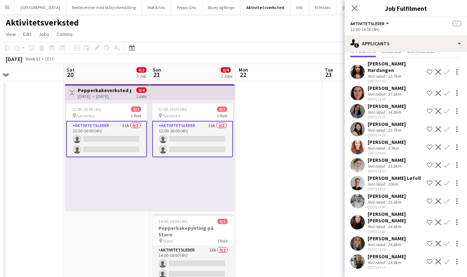
click at [448, 165] on app-icon "Confirm" at bounding box center [447, 165] width 6 height 6
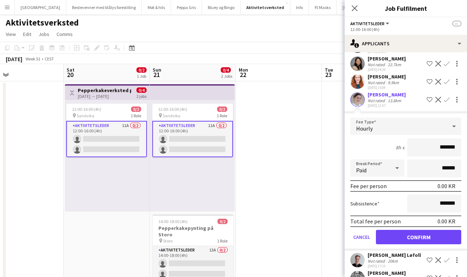
scroll to position [93, 0]
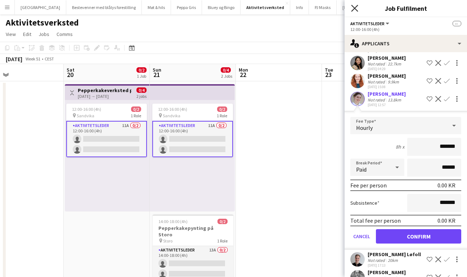
click at [355, 8] on icon at bounding box center [354, 8] width 7 height 7
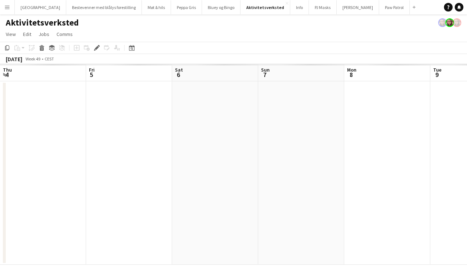
scroll to position [0, 248]
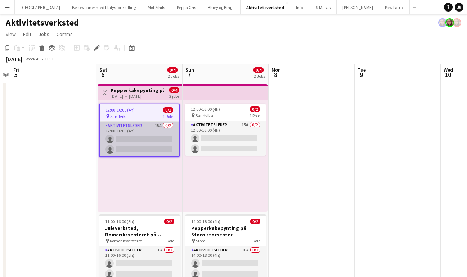
click at [147, 126] on app-card-role "Aktivitetsleder 15A 0/2 12:00-16:00 (4h) single-neutral-actions single-neutral-…" at bounding box center [139, 139] width 79 height 35
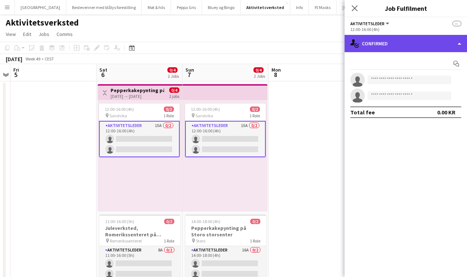
click at [385, 44] on div "single-neutral-actions-check-2 Confirmed" at bounding box center [406, 43] width 122 height 17
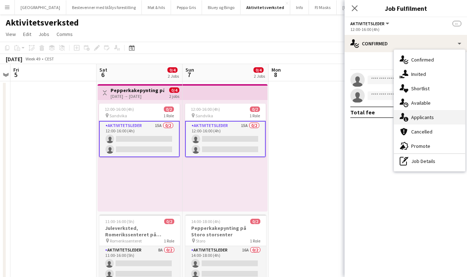
click at [422, 115] on span "Applicants" at bounding box center [422, 117] width 23 height 6
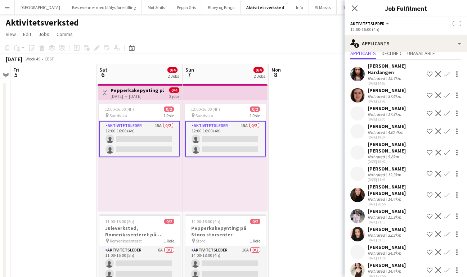
scroll to position [26, 0]
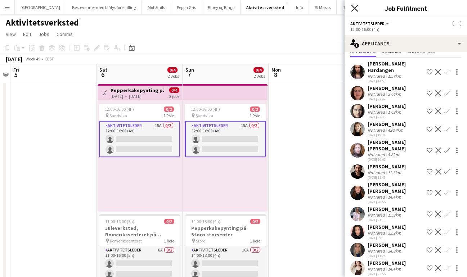
click at [355, 9] on icon at bounding box center [354, 8] width 7 height 7
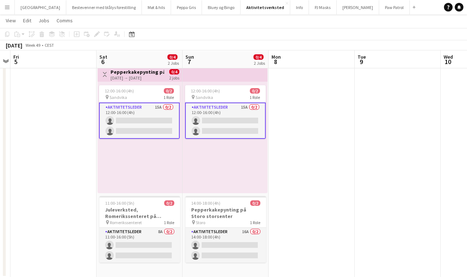
scroll to position [18, 0]
